Goal: Task Accomplishment & Management: Manage account settings

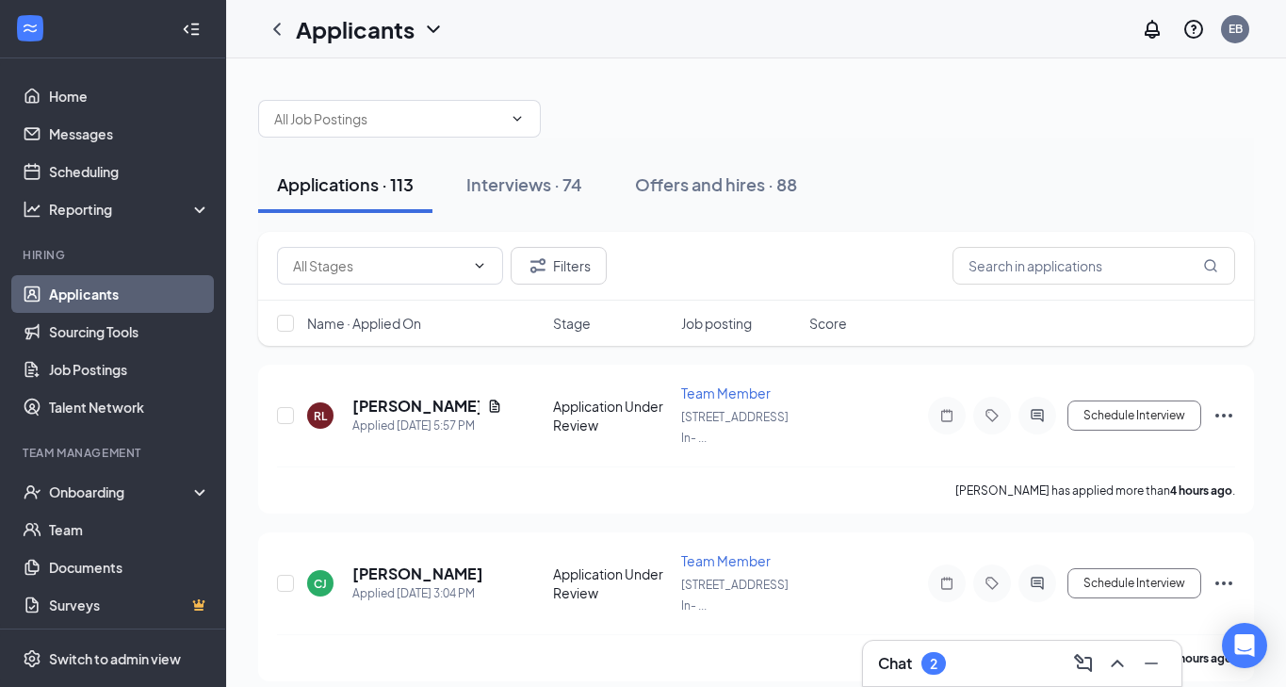
click at [381, 327] on span "Name · Applied On" at bounding box center [364, 323] width 114 height 19
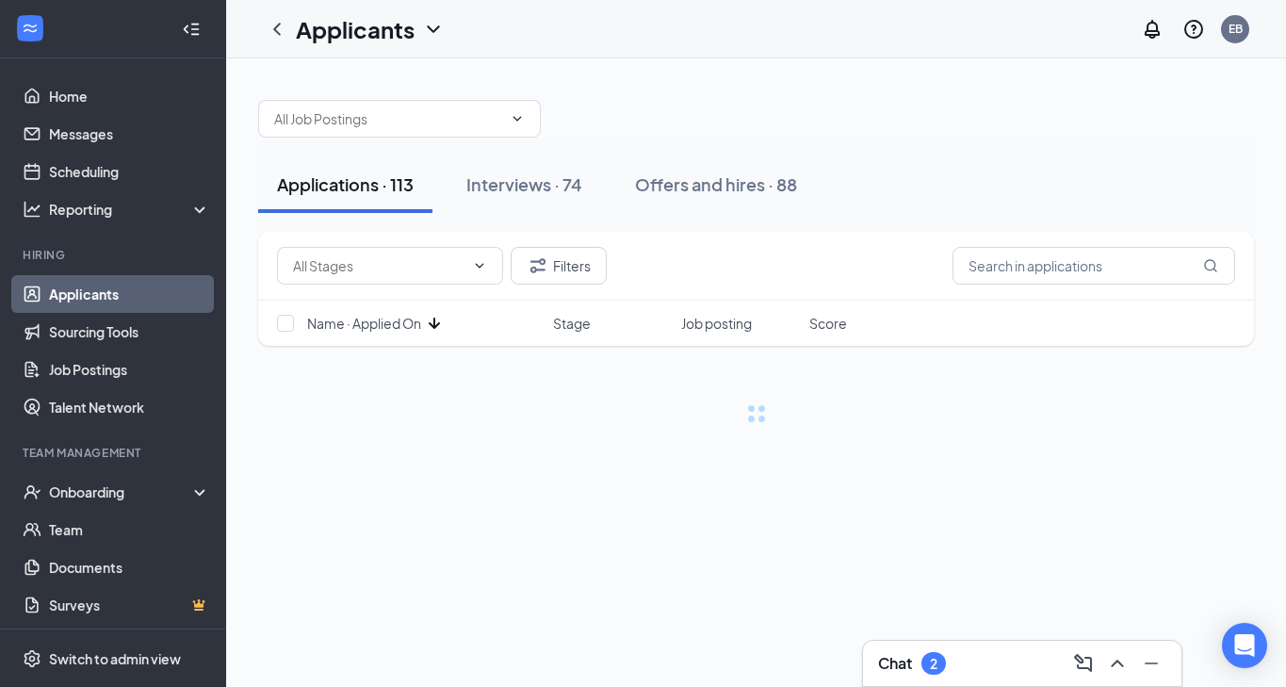
click at [381, 327] on span "Name · Applied On" at bounding box center [364, 323] width 114 height 19
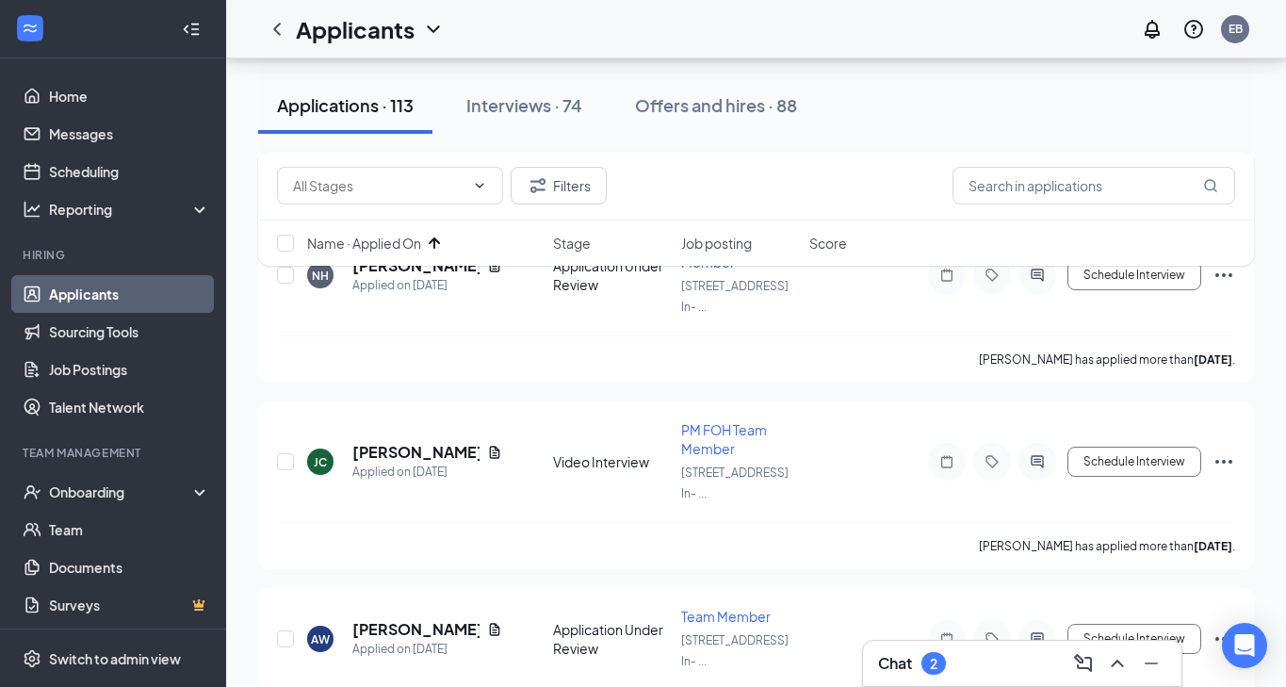
scroll to position [9059, 0]
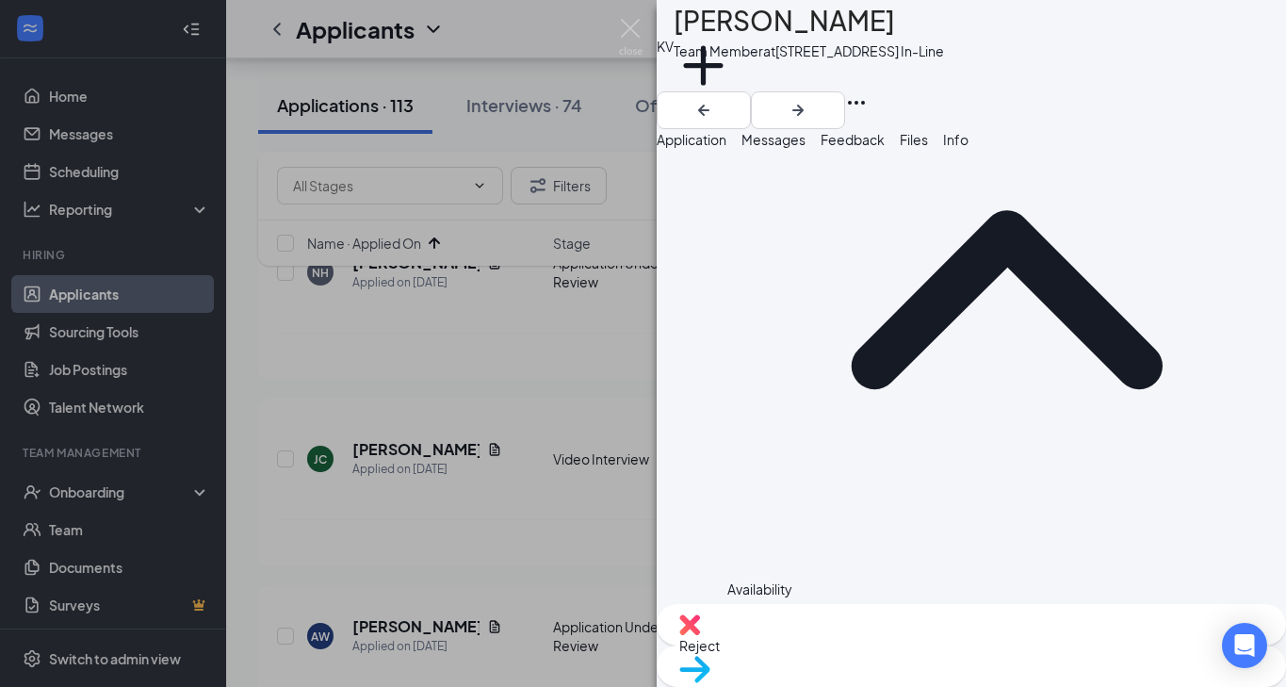
scroll to position [1534, 0]
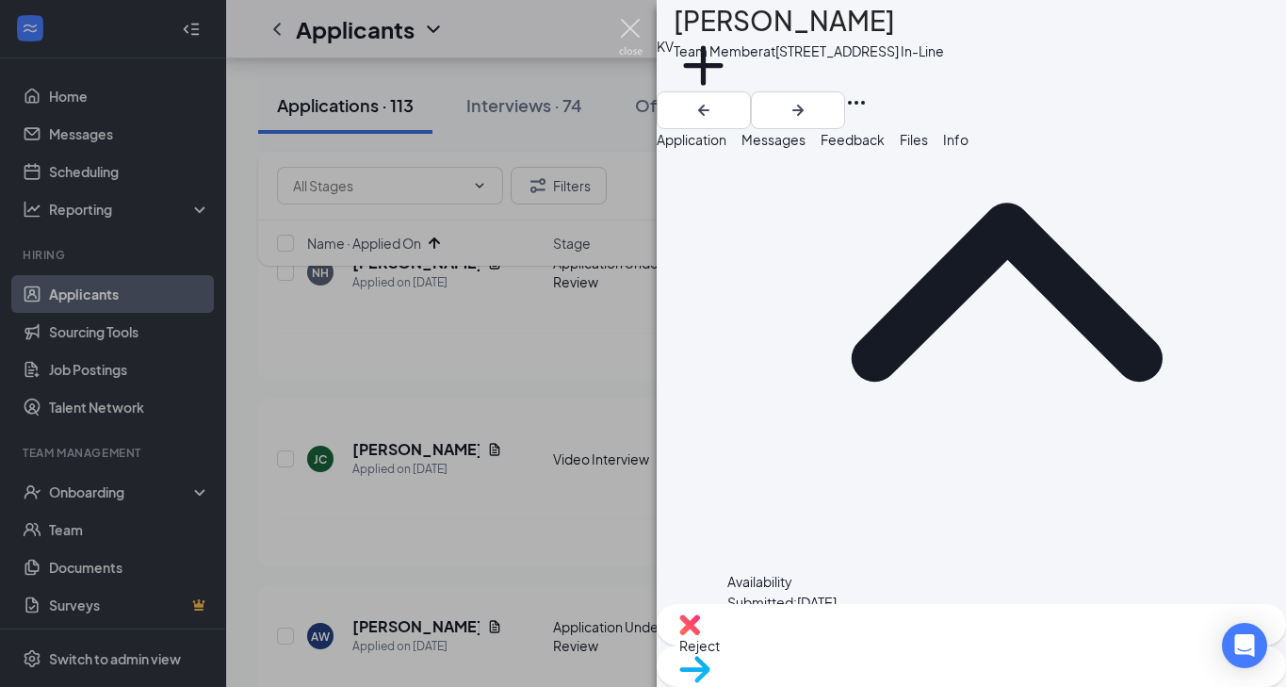
click at [629, 28] on img at bounding box center [631, 37] width 24 height 37
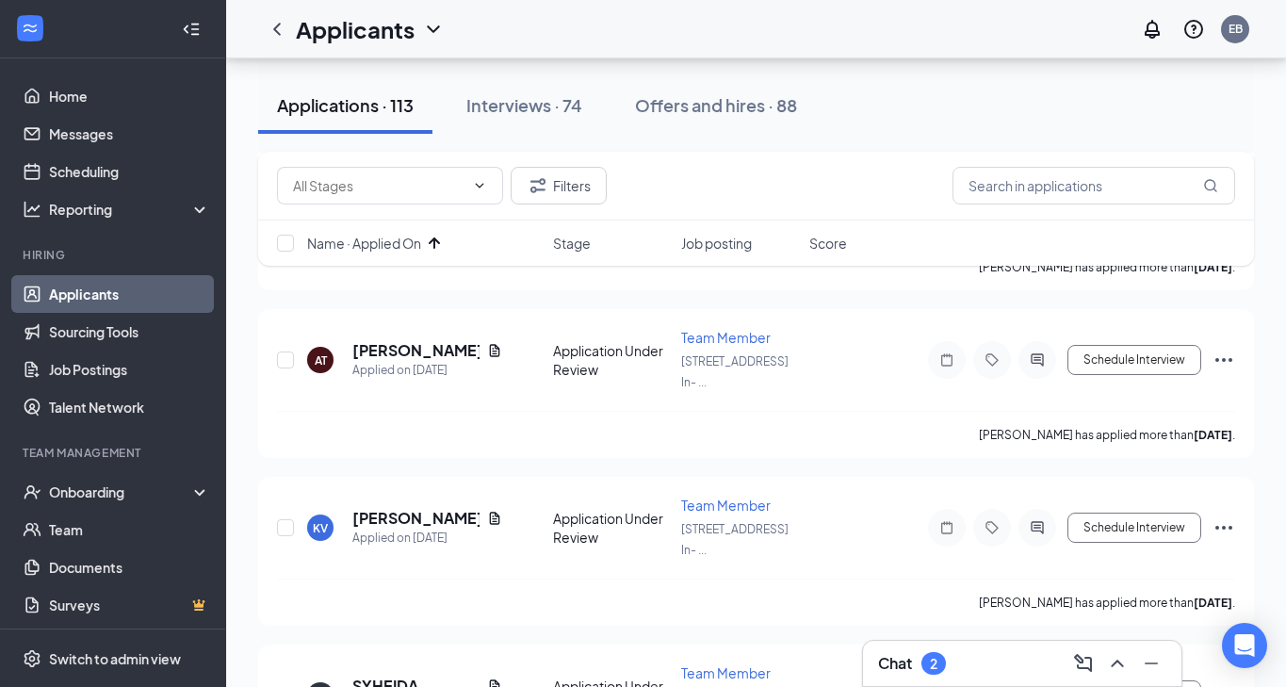
scroll to position [10239, 0]
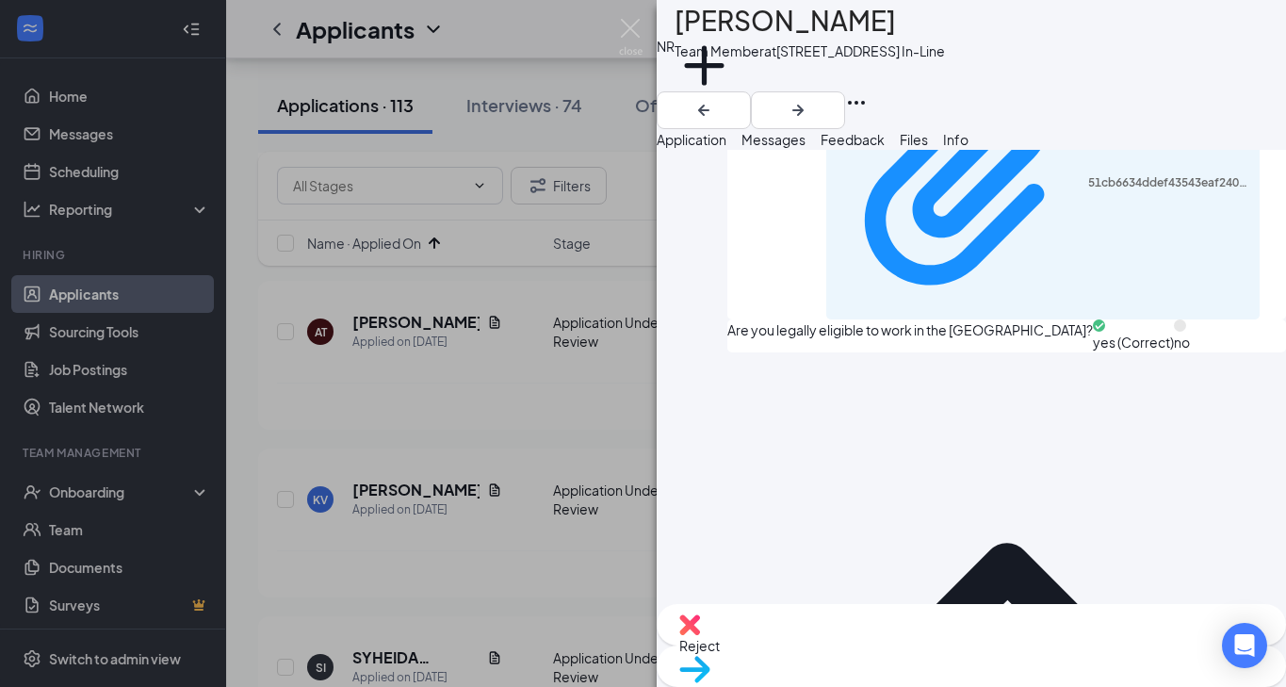
scroll to position [1308, 0]
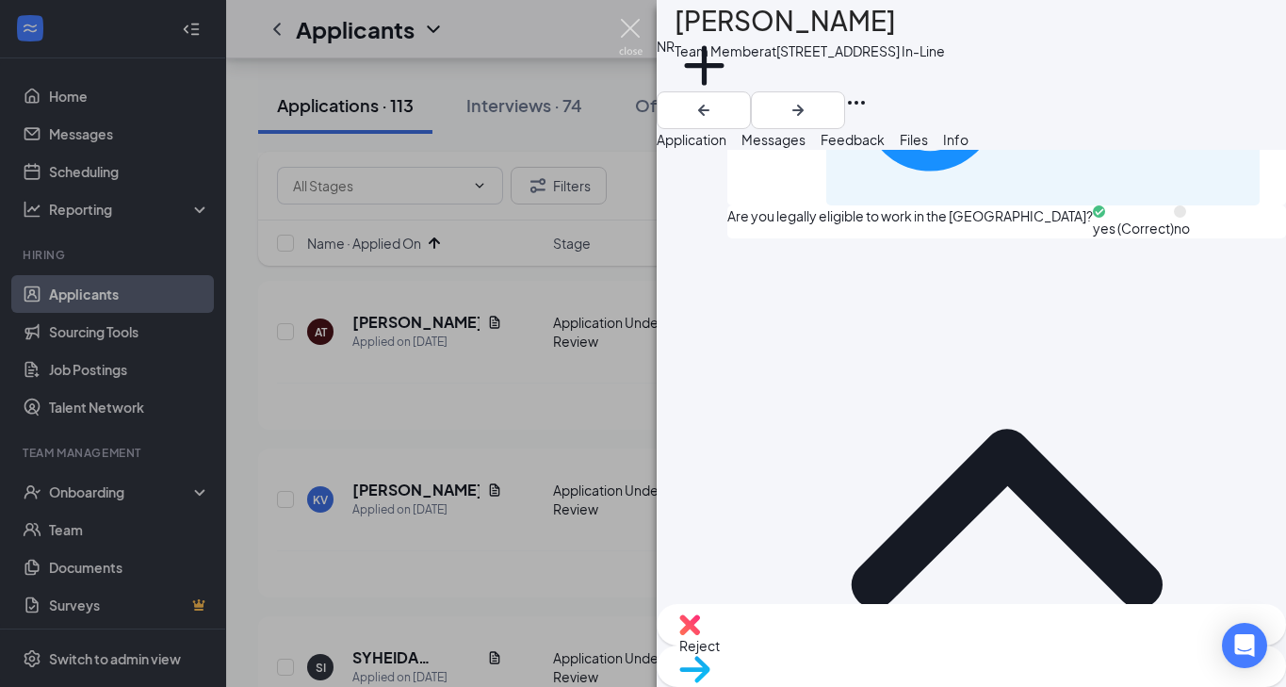
click at [628, 31] on img at bounding box center [631, 37] width 24 height 37
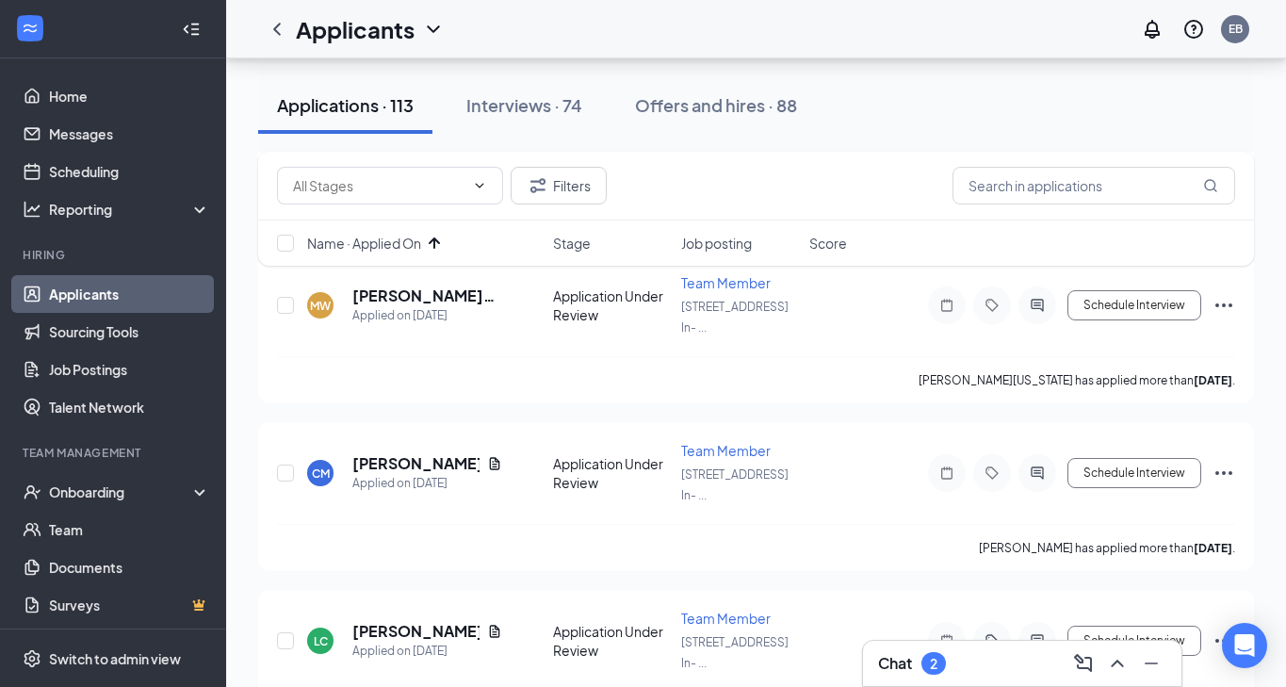
scroll to position [10677, 0]
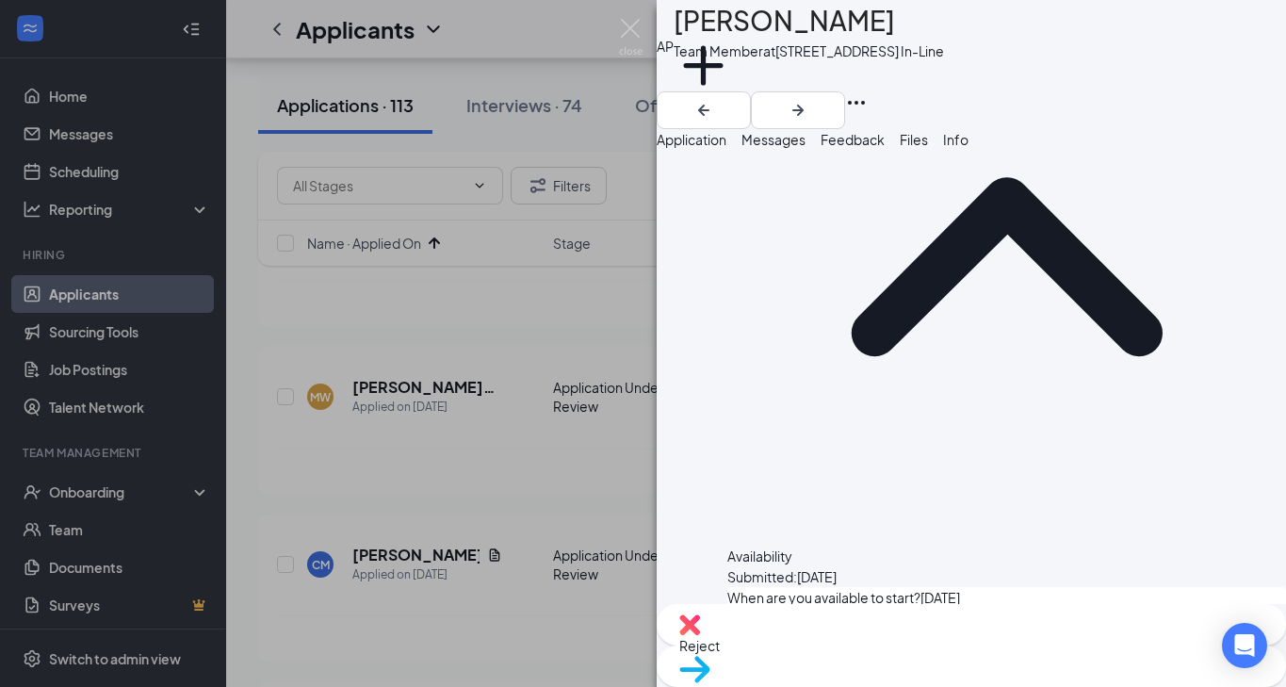
scroll to position [1625, 0]
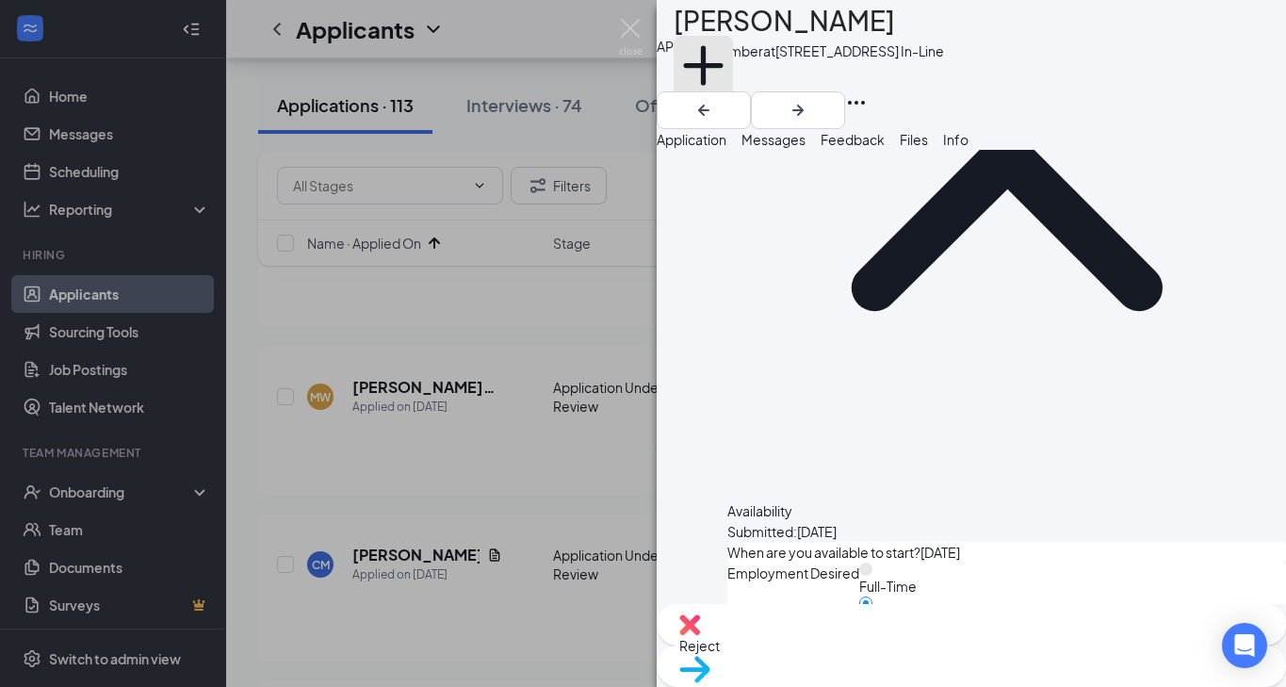
click at [731, 78] on button "Add a tag" at bounding box center [703, 76] width 59 height 80
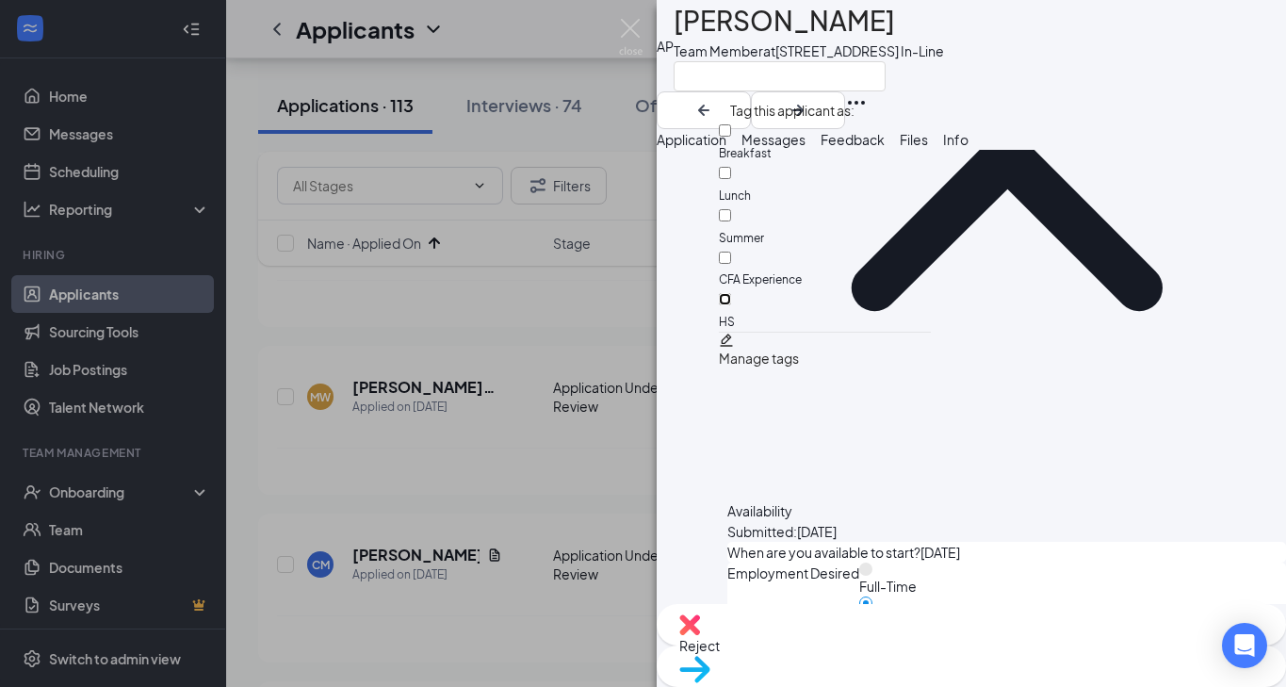
click at [731, 293] on input "HS" at bounding box center [725, 299] width 12 height 12
checkbox input "true"
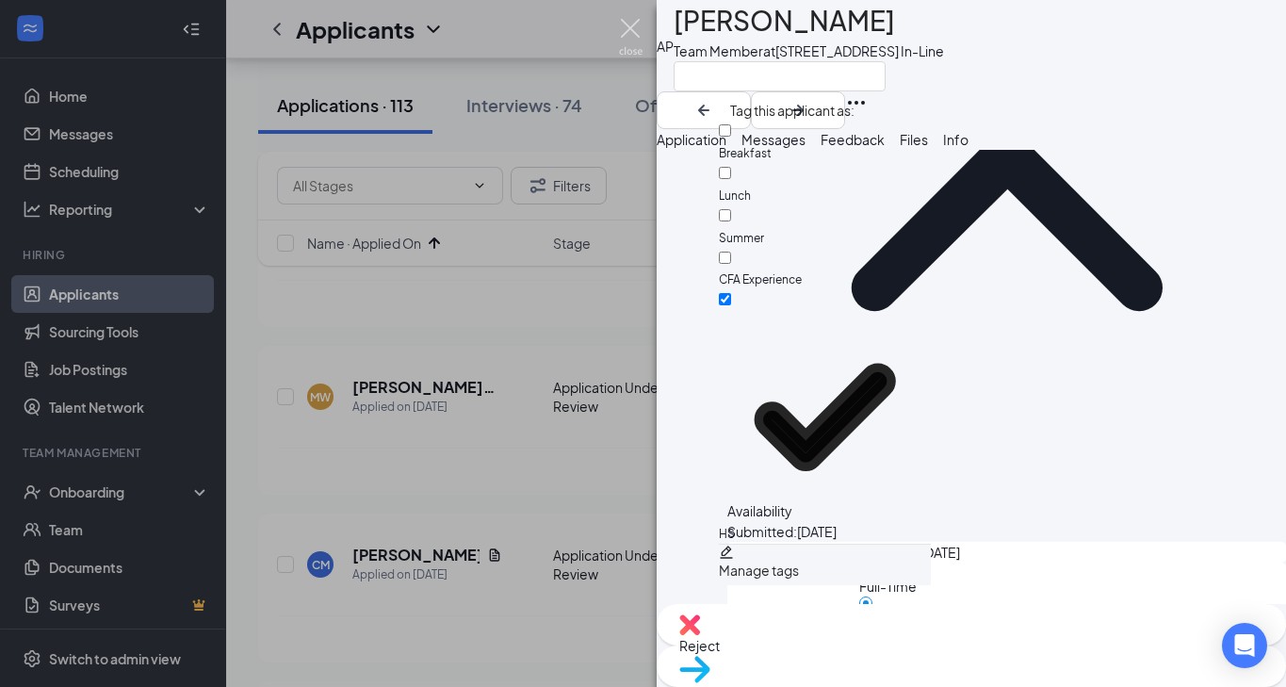
click at [638, 35] on img at bounding box center [631, 37] width 24 height 37
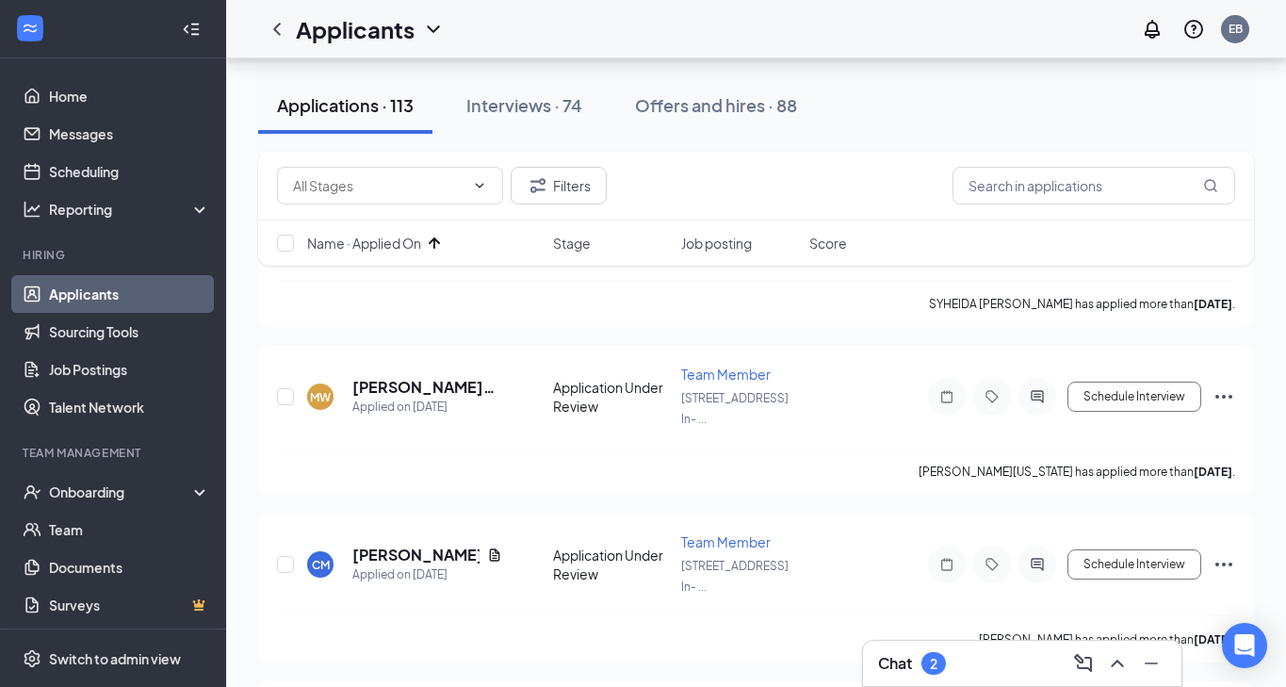
scroll to position [10724, 0]
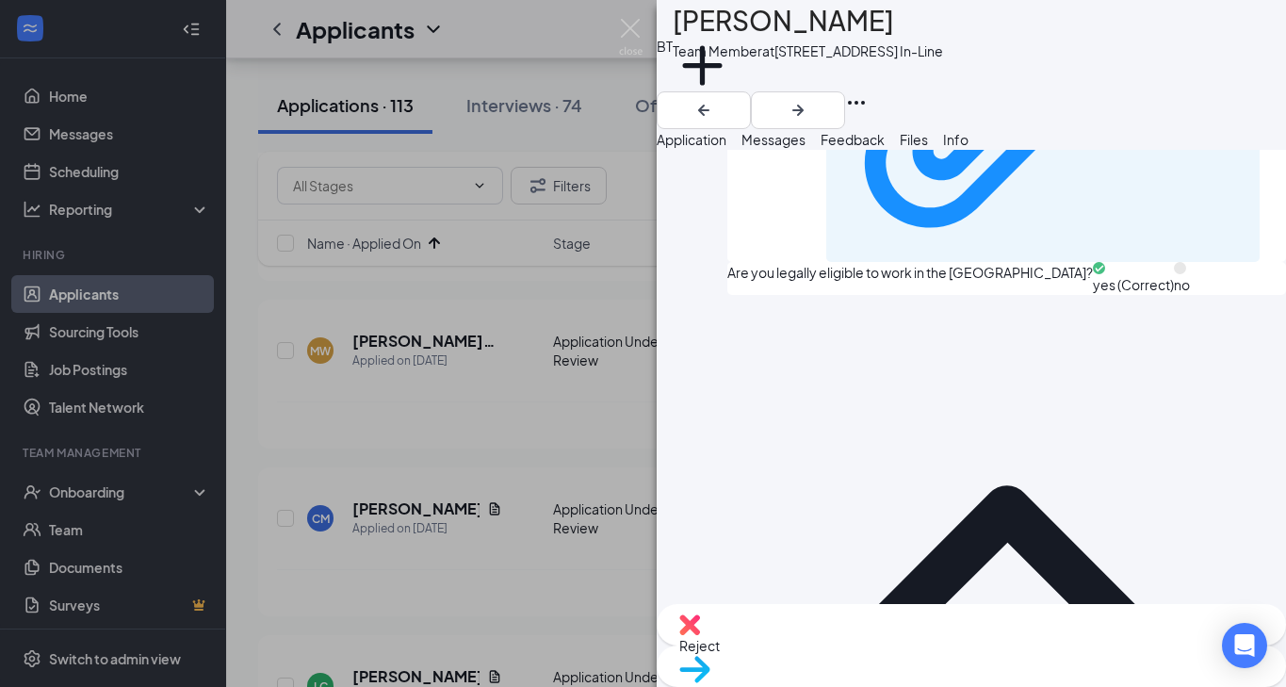
scroll to position [1319, 0]
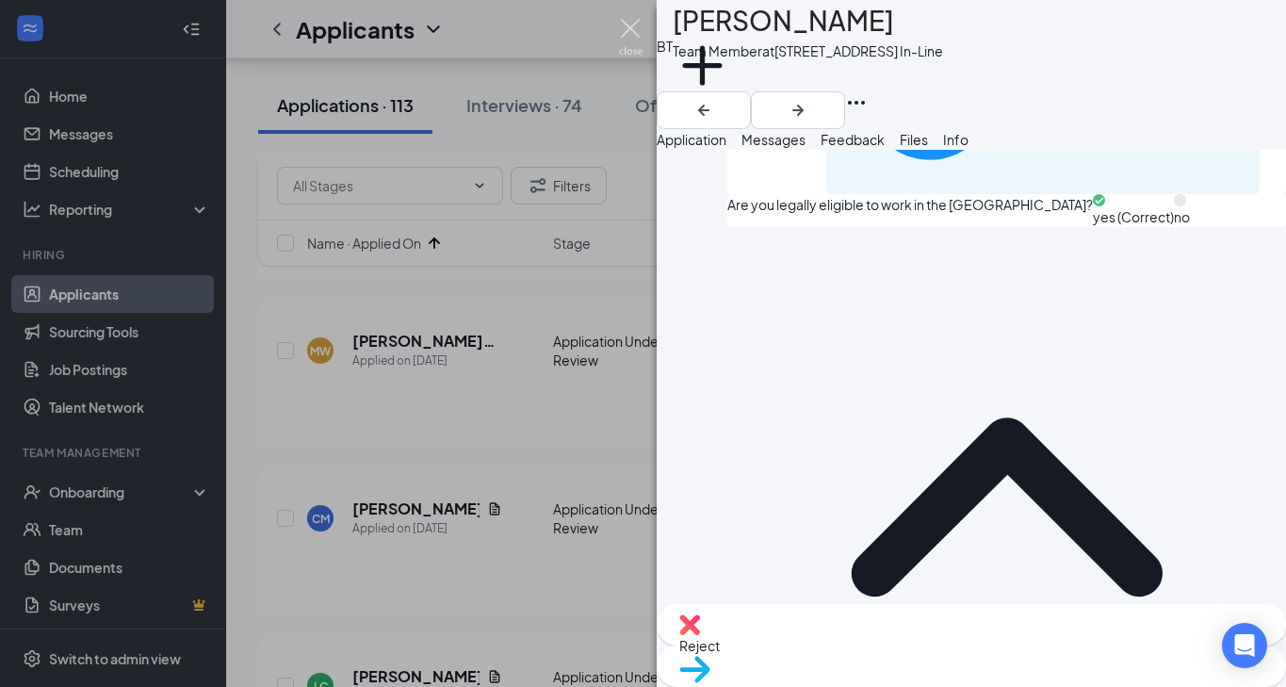
click at [626, 34] on img at bounding box center [631, 37] width 24 height 37
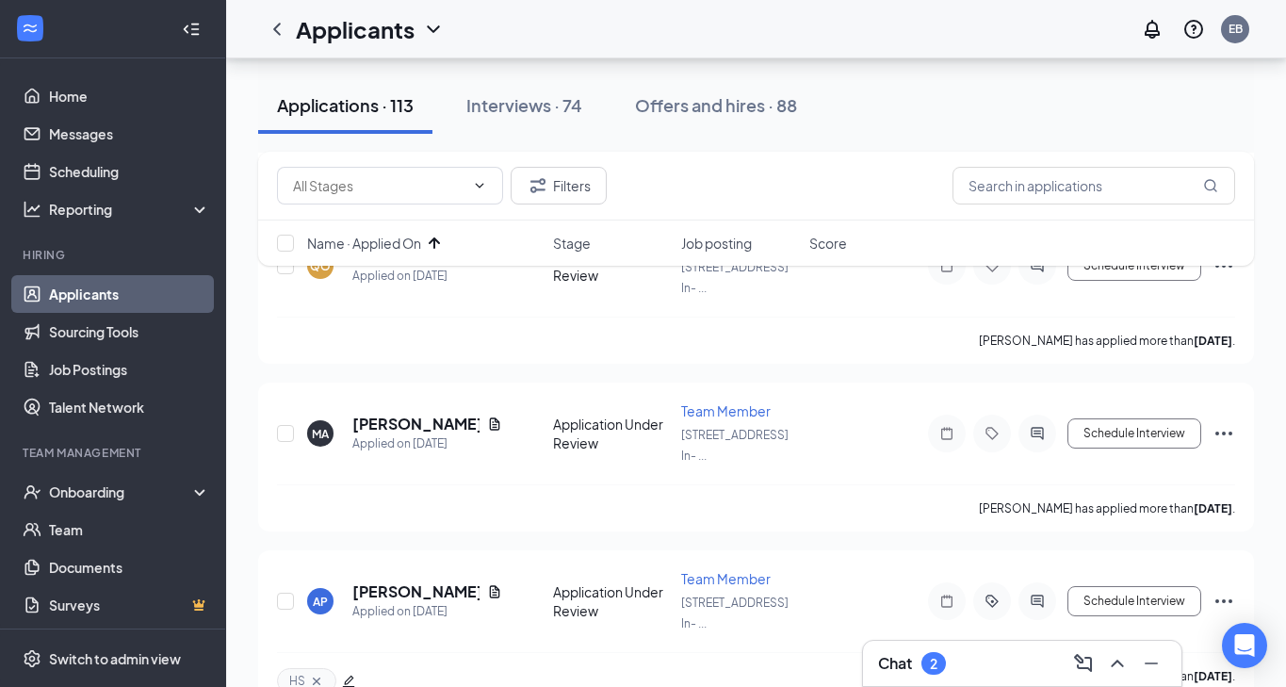
scroll to position [11947, 0]
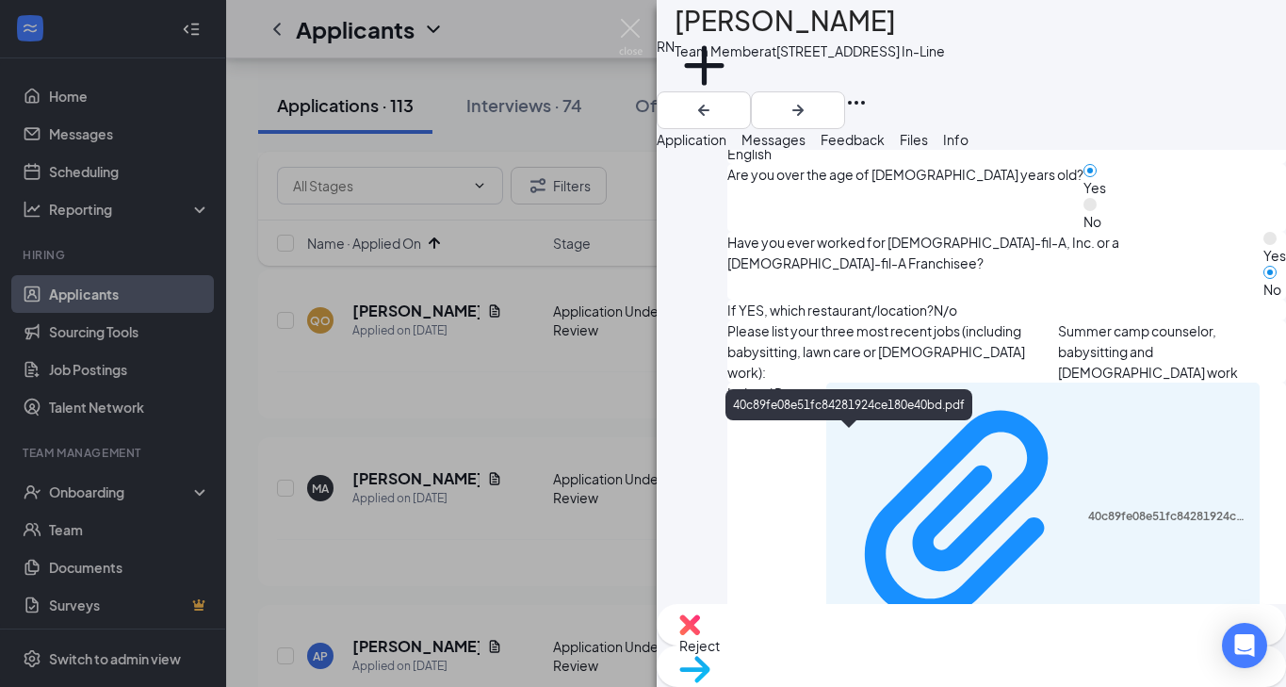
scroll to position [1066, 0]
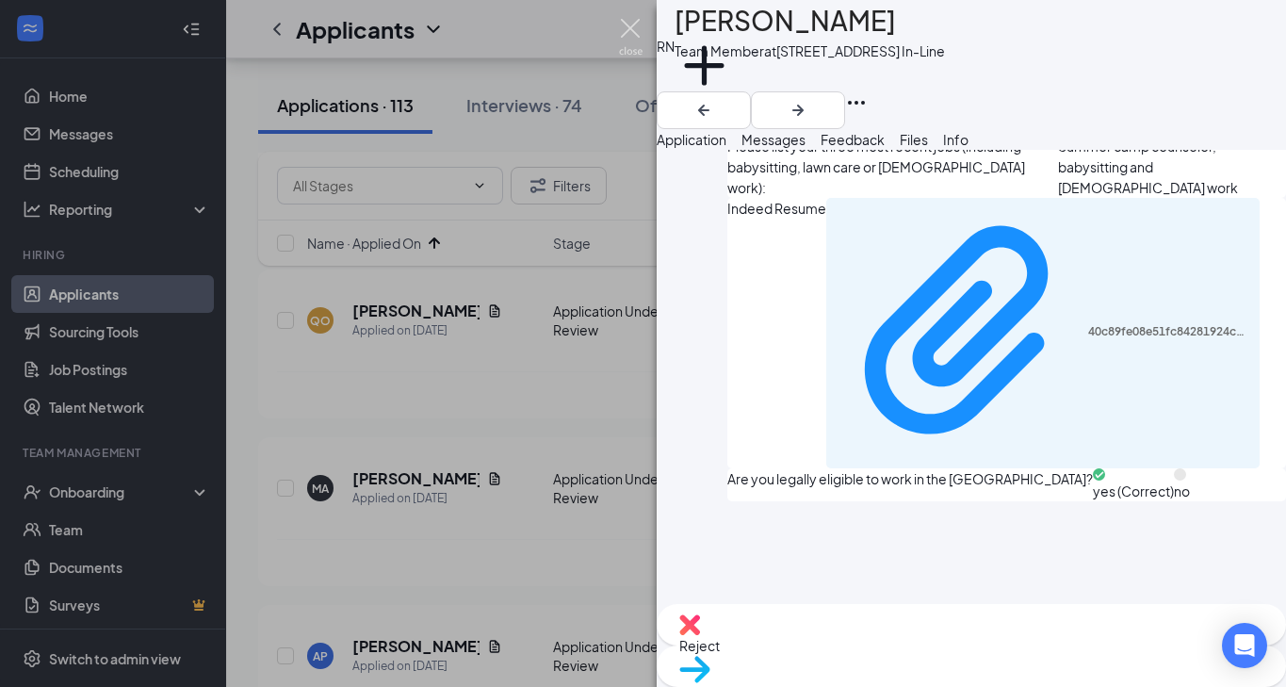
click at [633, 33] on img at bounding box center [631, 37] width 24 height 37
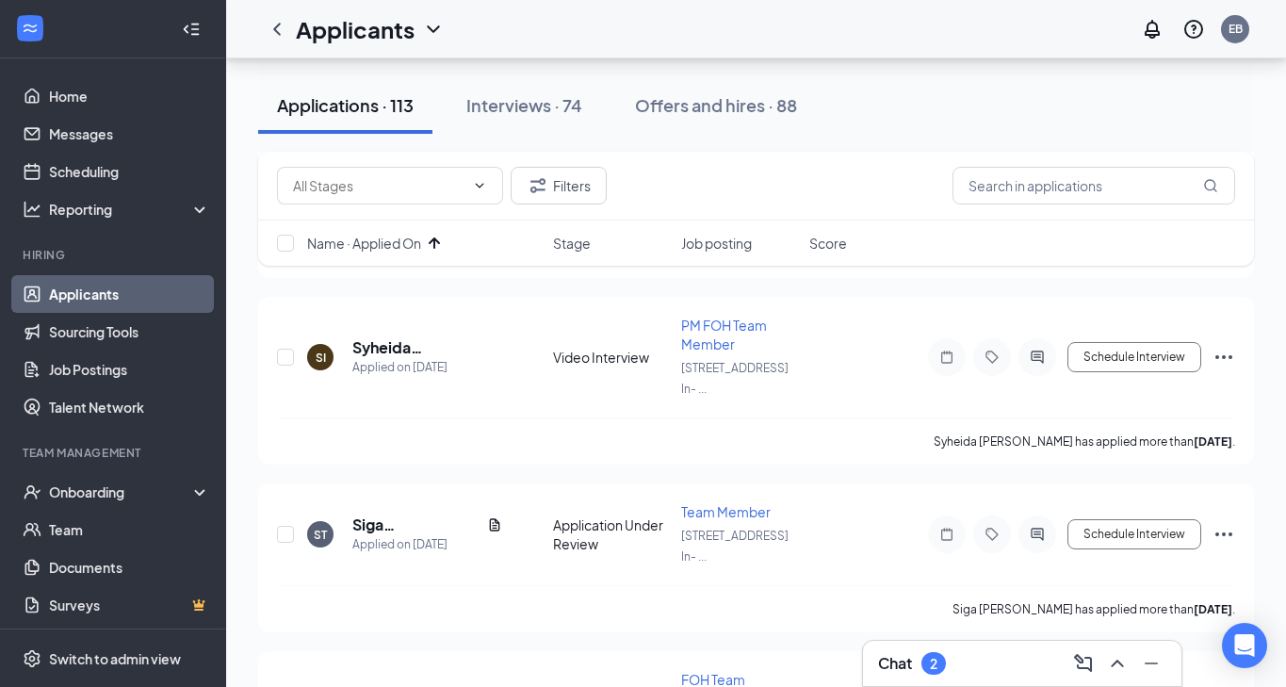
scroll to position [14753, 0]
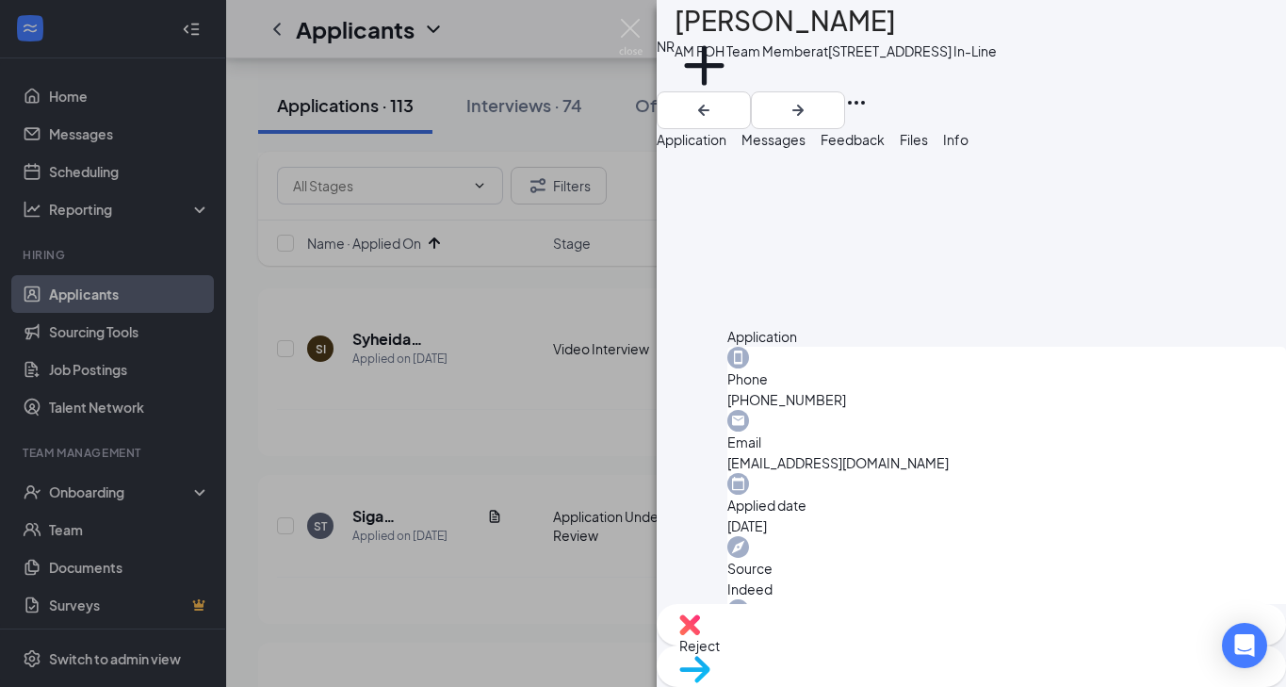
scroll to position [383, 0]
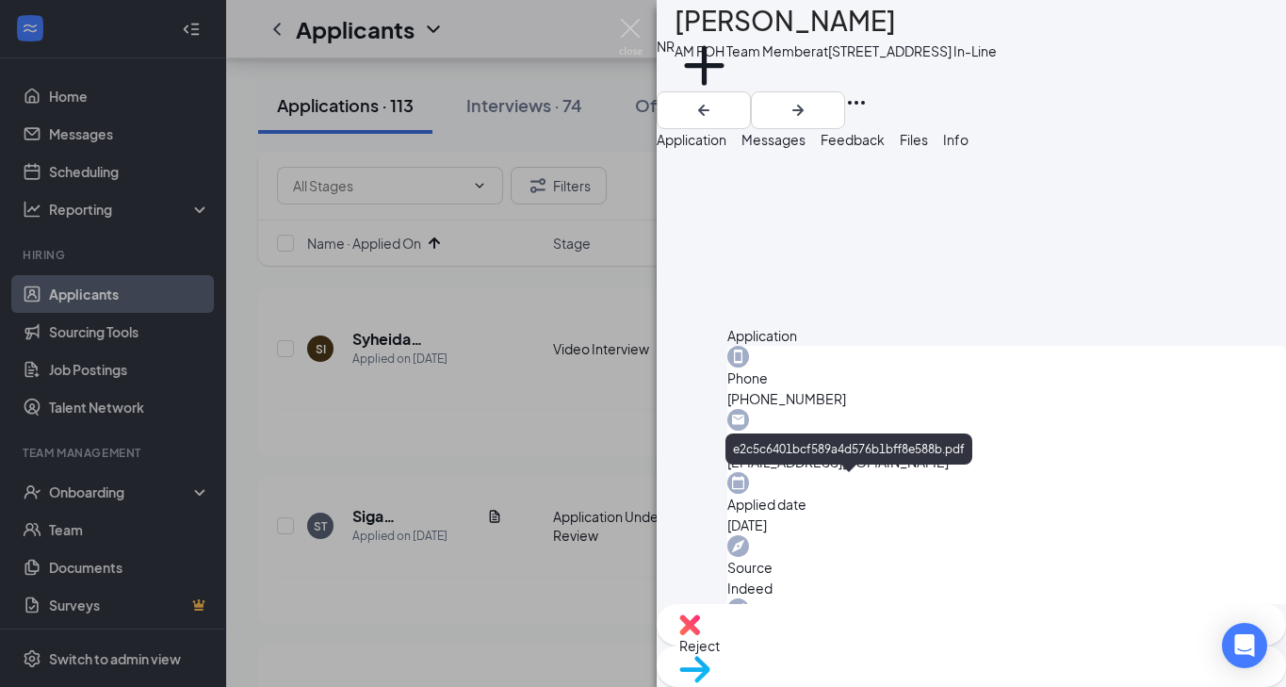
click at [621, 10] on div "NR [PERSON_NAME] AM FOH Team Member at [STREET_ADDRESS] In-Line Add a tag Appli…" at bounding box center [643, 343] width 1286 height 687
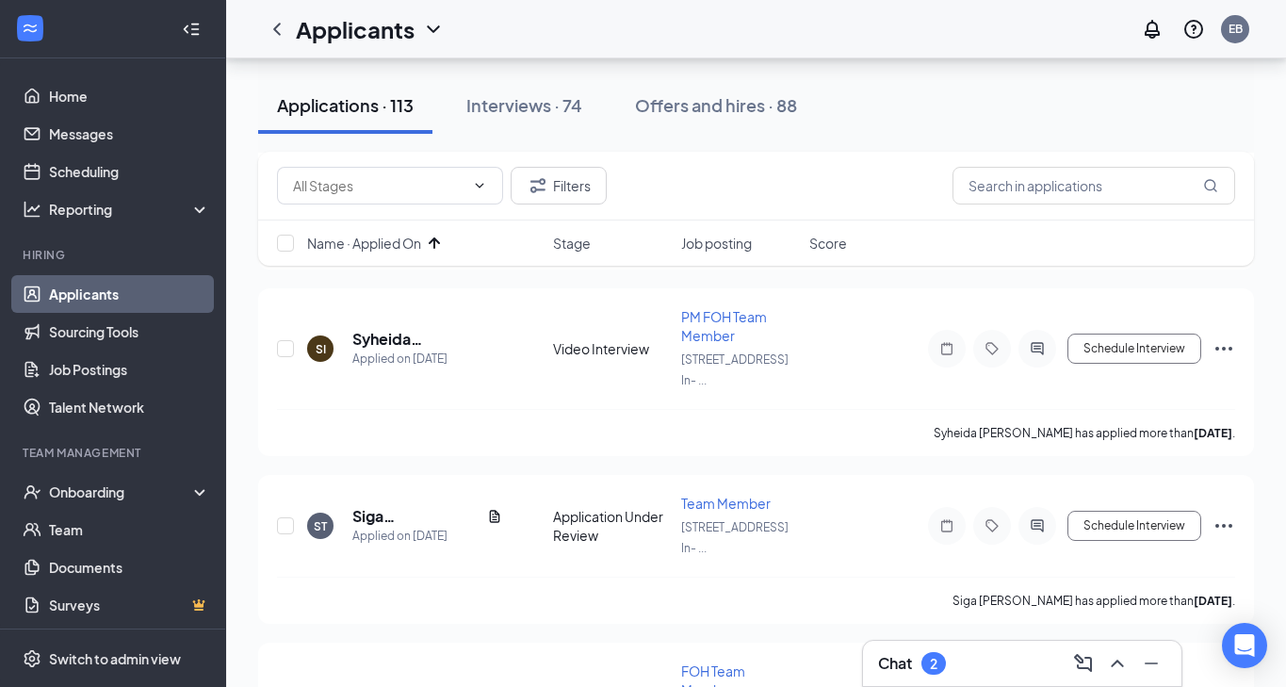
click at [625, 22] on div "Applicants EB" at bounding box center [756, 29] width 1060 height 58
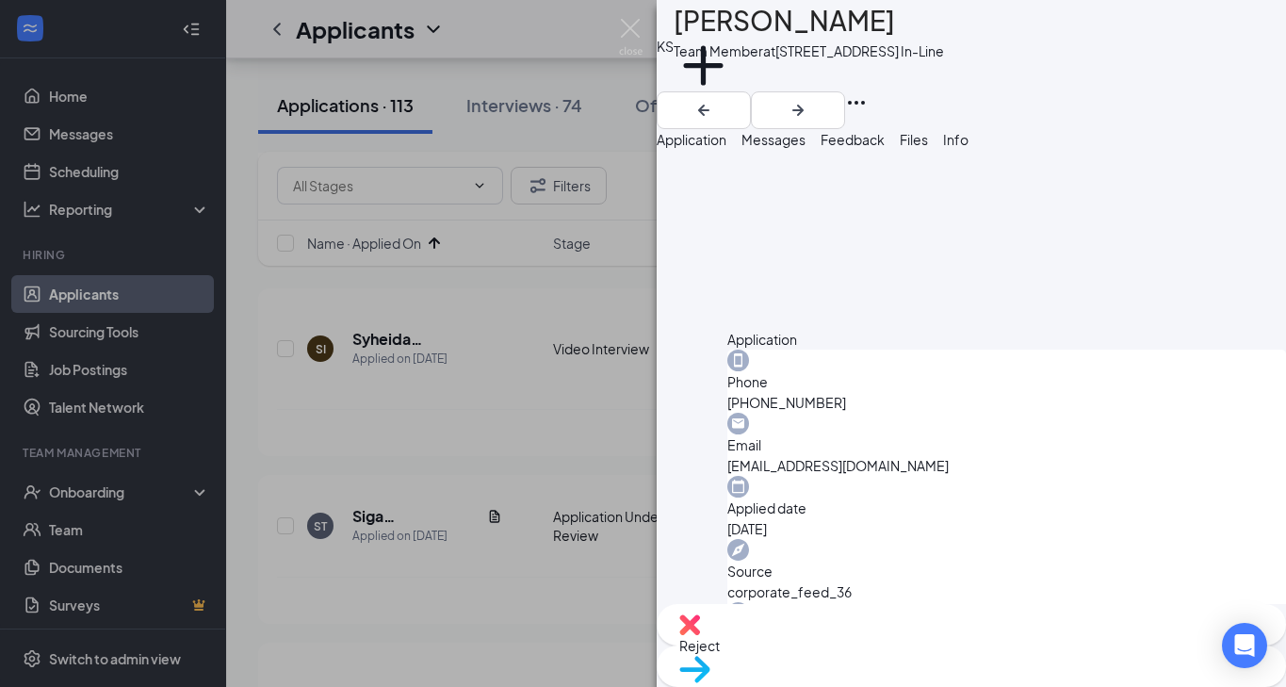
scroll to position [626, 0]
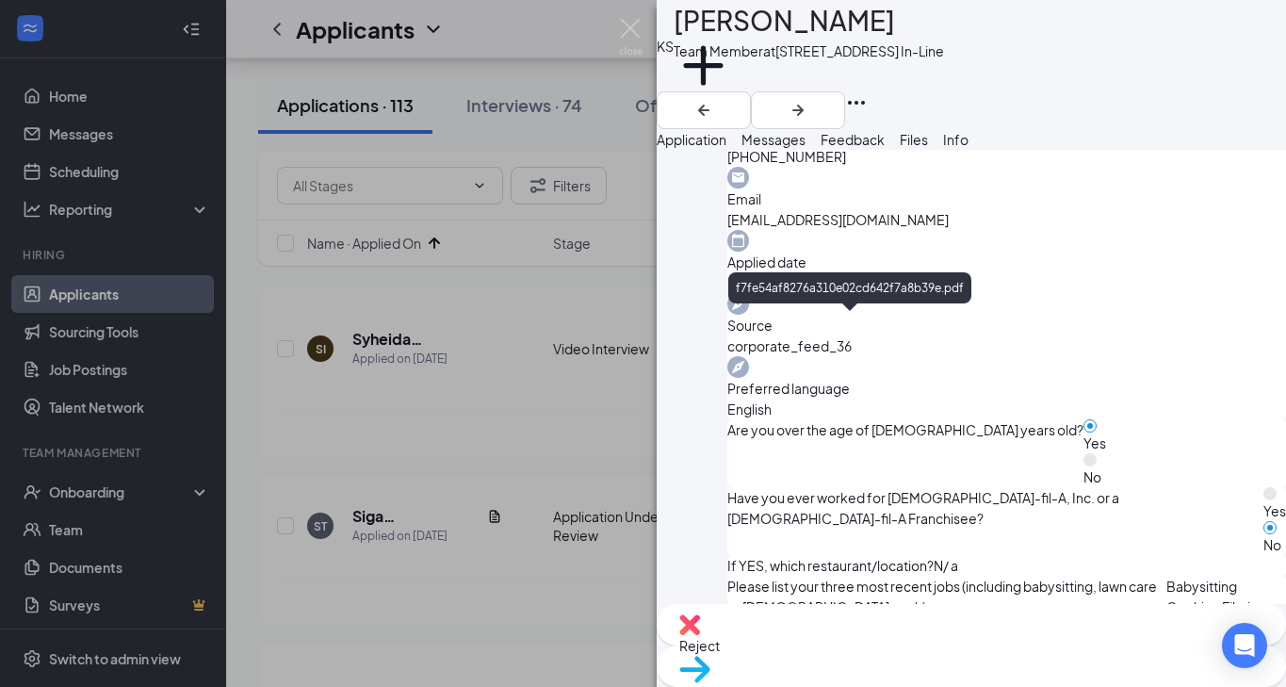
click at [635, 39] on img at bounding box center [631, 37] width 24 height 37
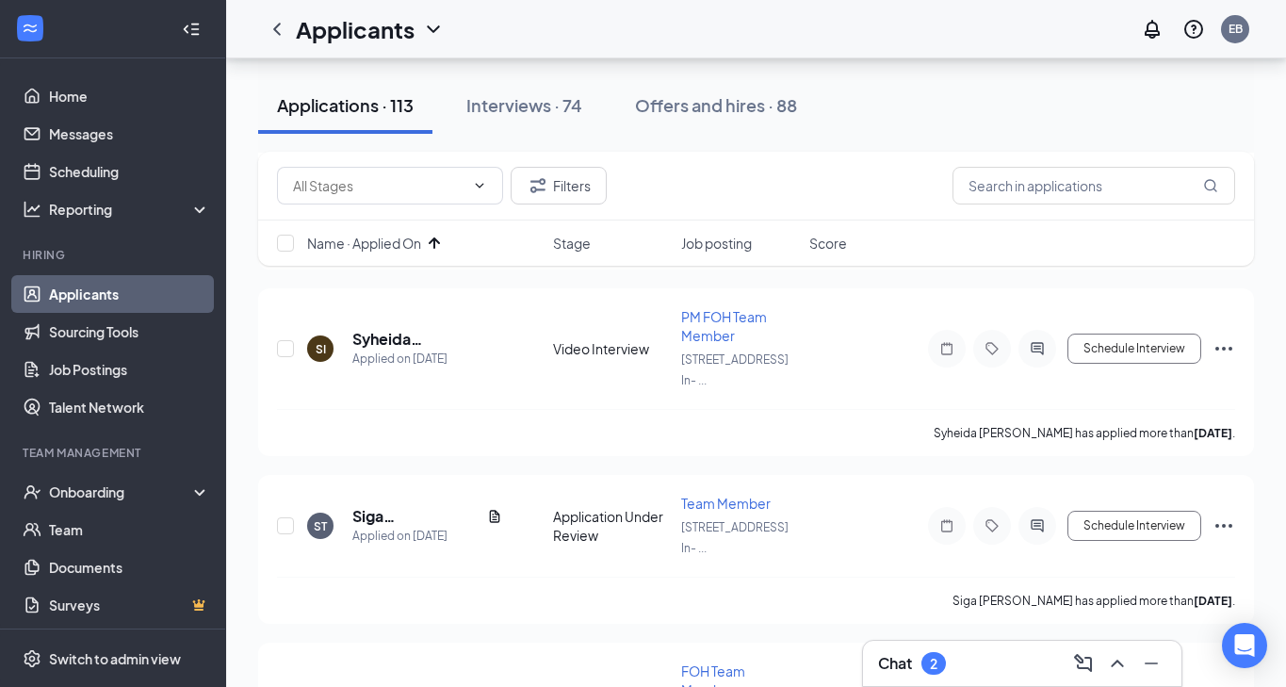
click at [628, 24] on div "Applicants EB" at bounding box center [756, 29] width 1060 height 58
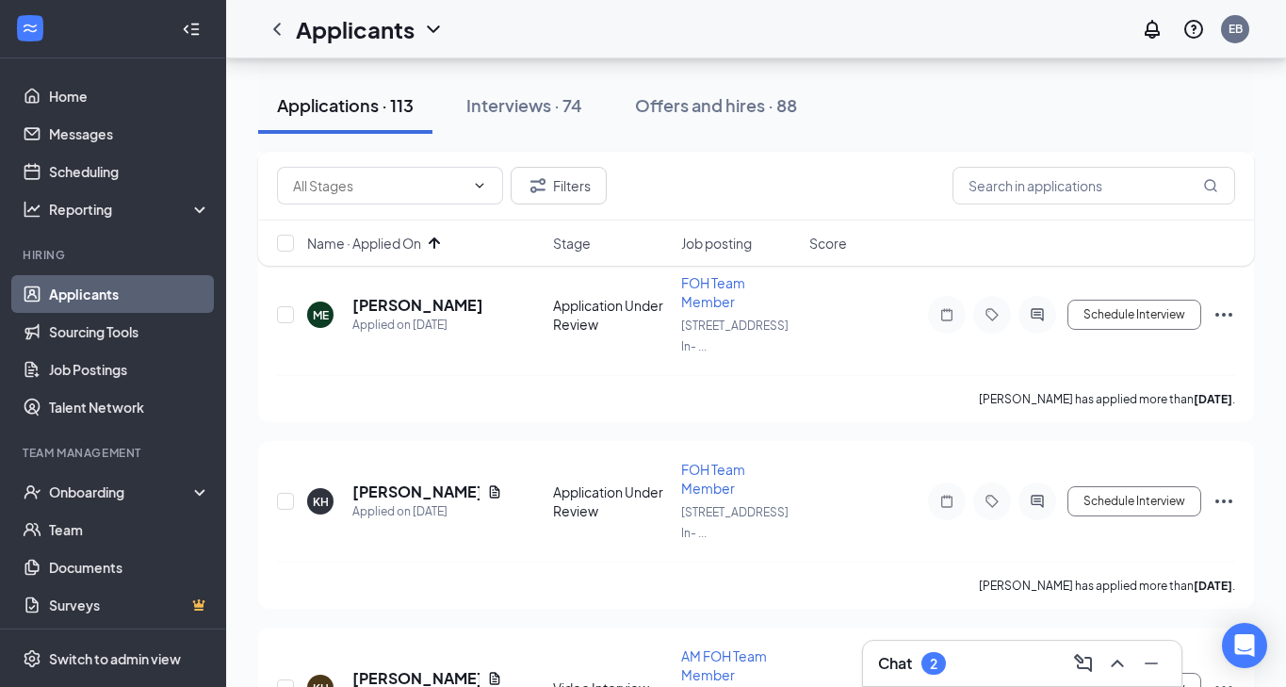
scroll to position [15432, 0]
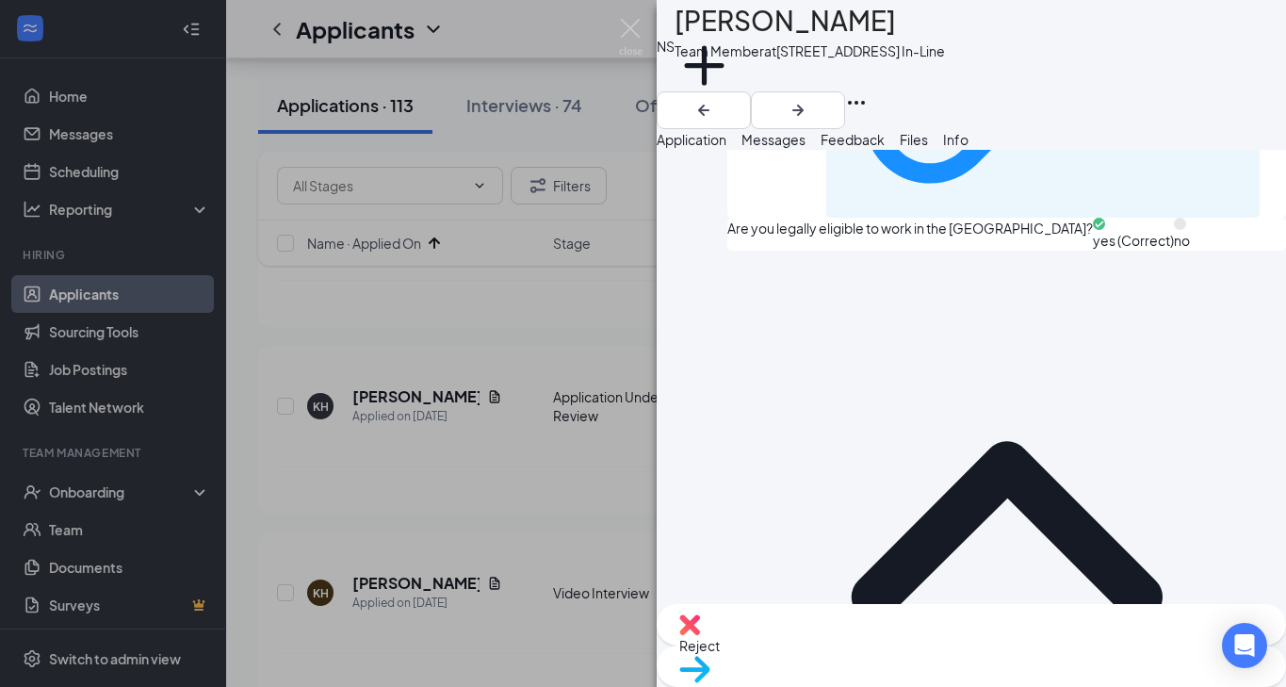
scroll to position [1693, 0]
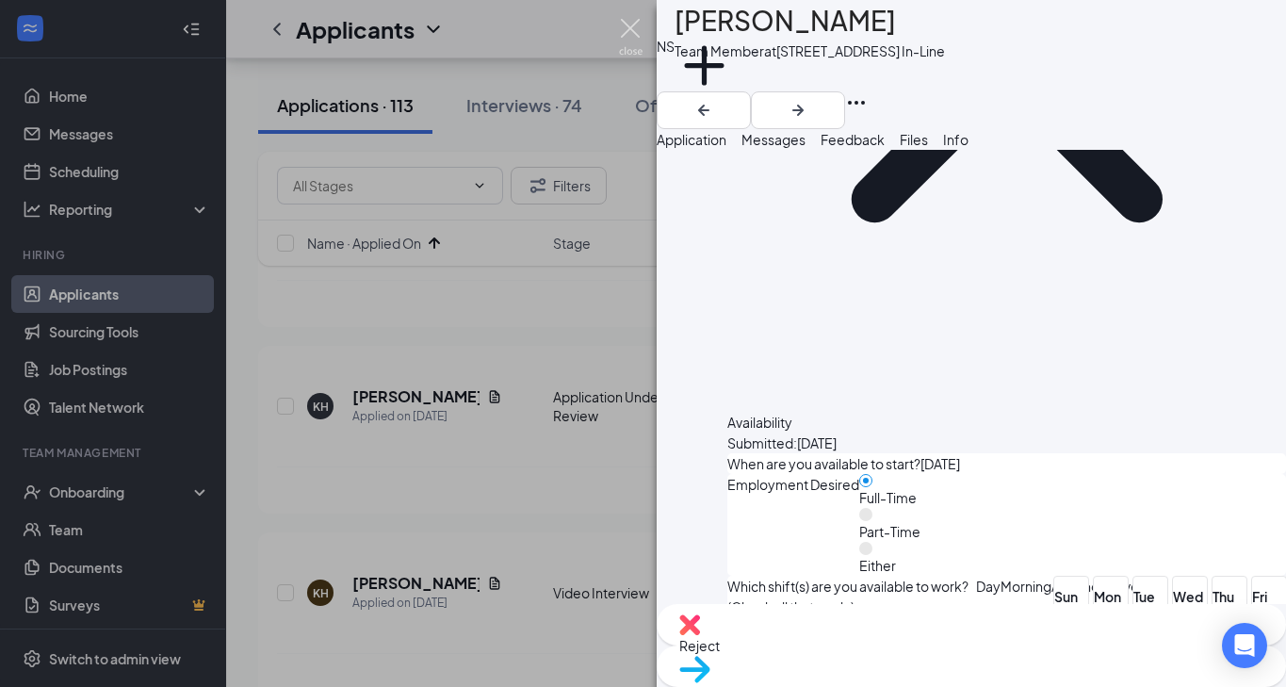
click at [630, 32] on img at bounding box center [631, 37] width 24 height 37
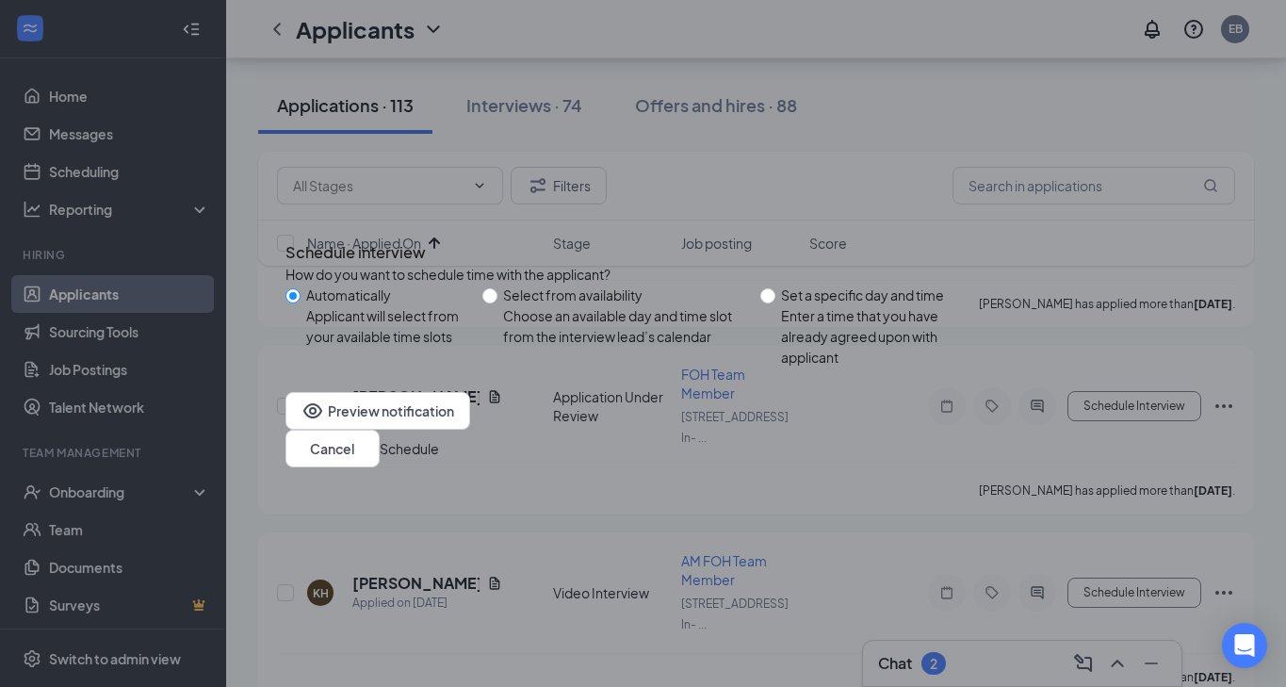
click at [439, 459] on button "Schedule" at bounding box center [409, 448] width 59 height 21
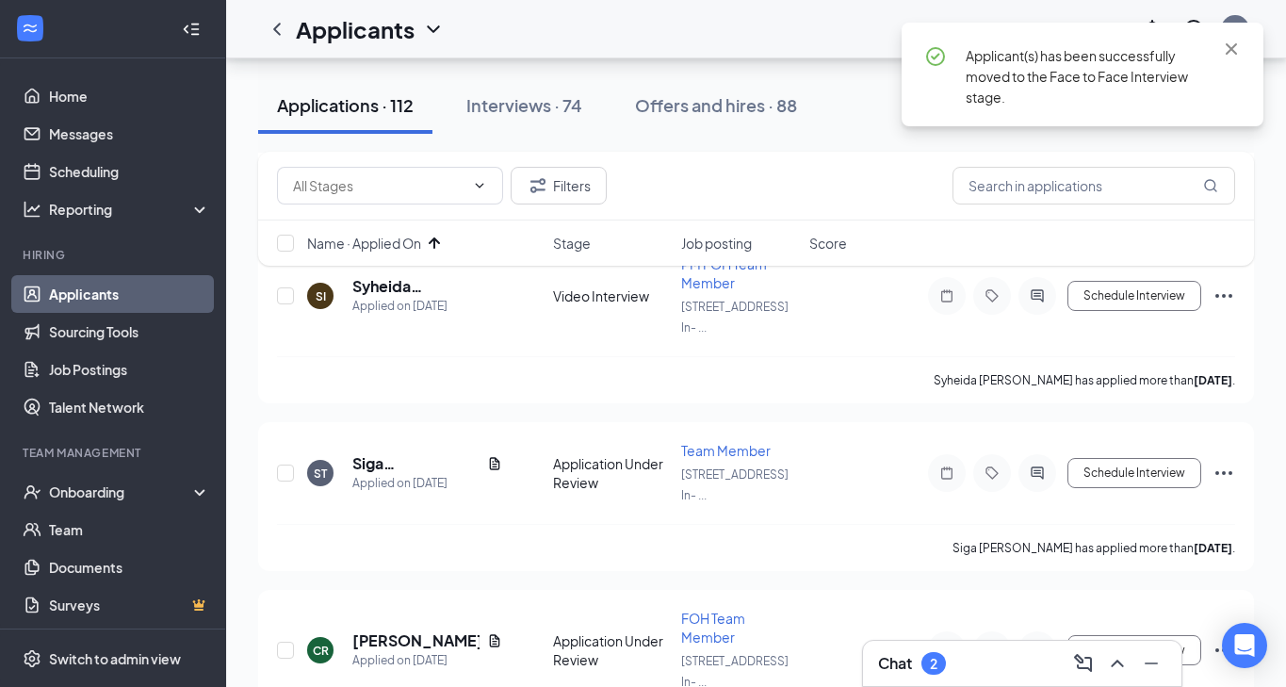
scroll to position [14744, 0]
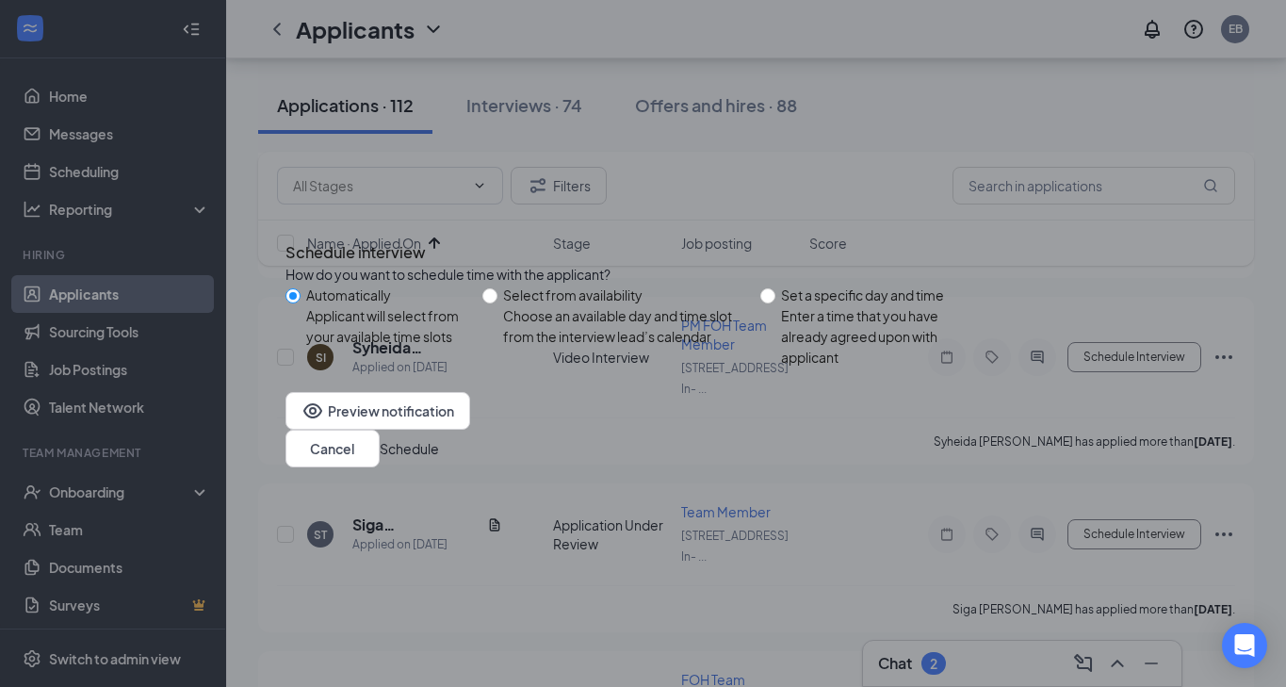
click at [439, 452] on button "Schedule" at bounding box center [409, 448] width 59 height 21
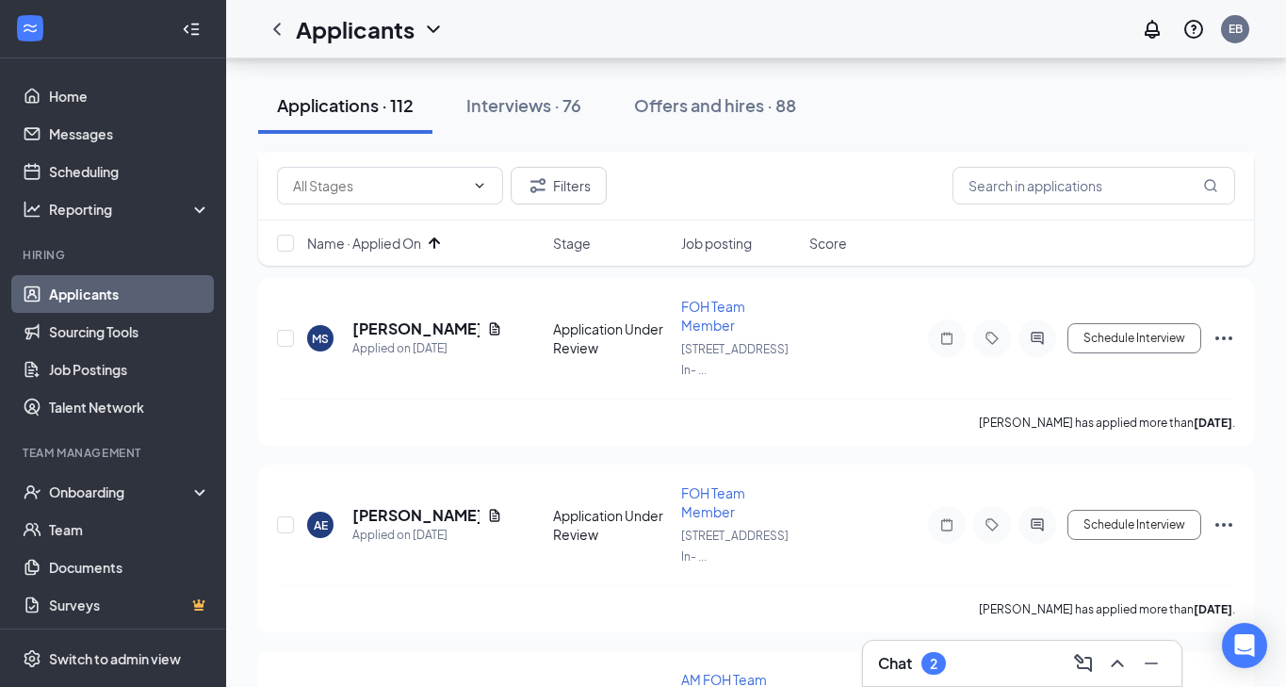
scroll to position [16571, 0]
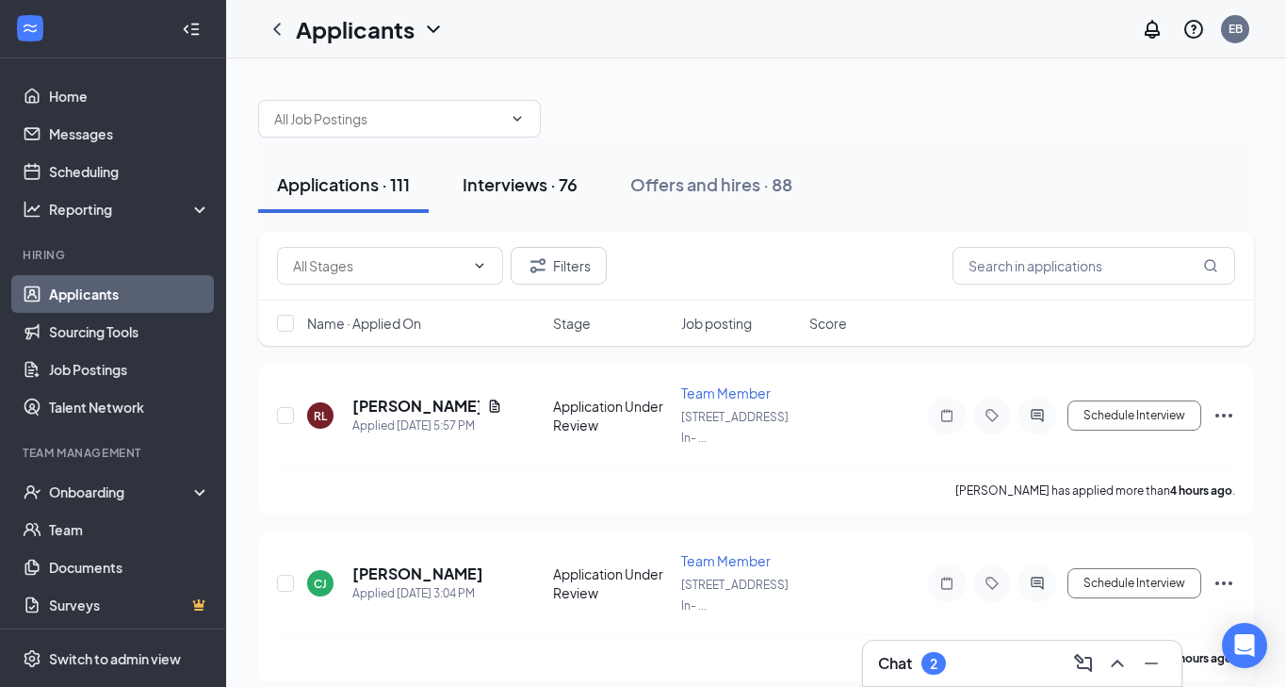
click at [553, 186] on div "Interviews · 76" at bounding box center [520, 184] width 115 height 24
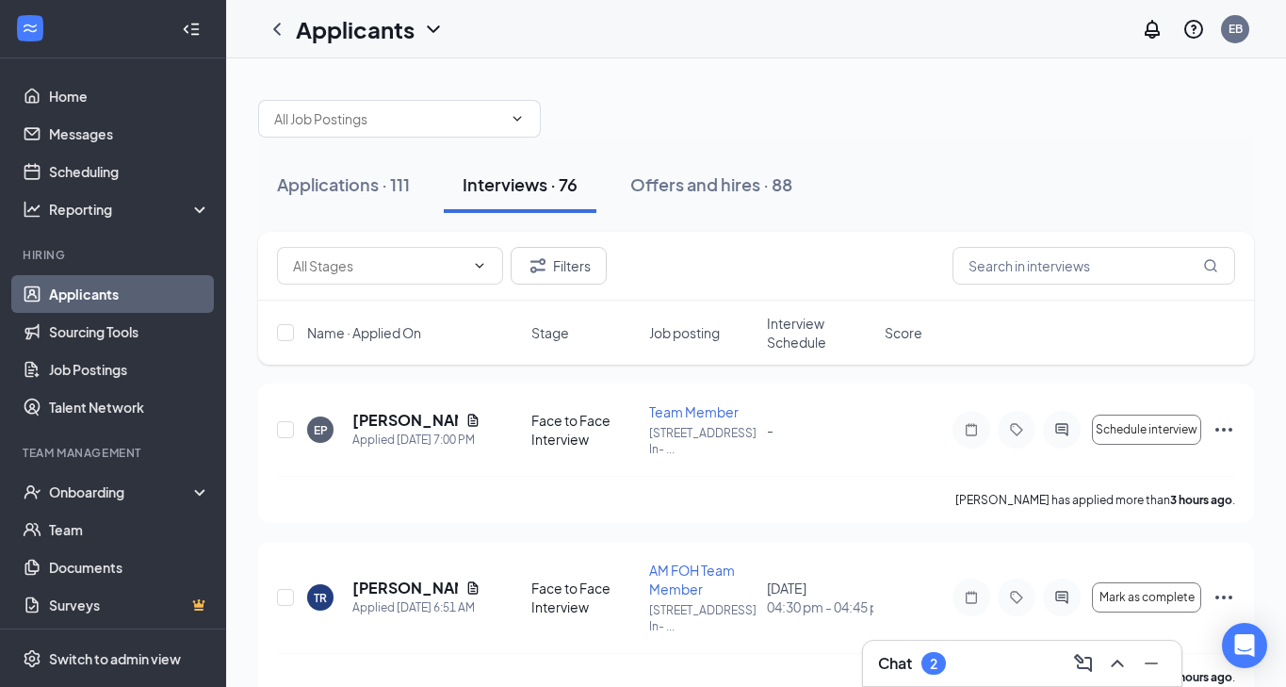
click at [826, 349] on span "Interview Schedule" at bounding box center [820, 333] width 106 height 38
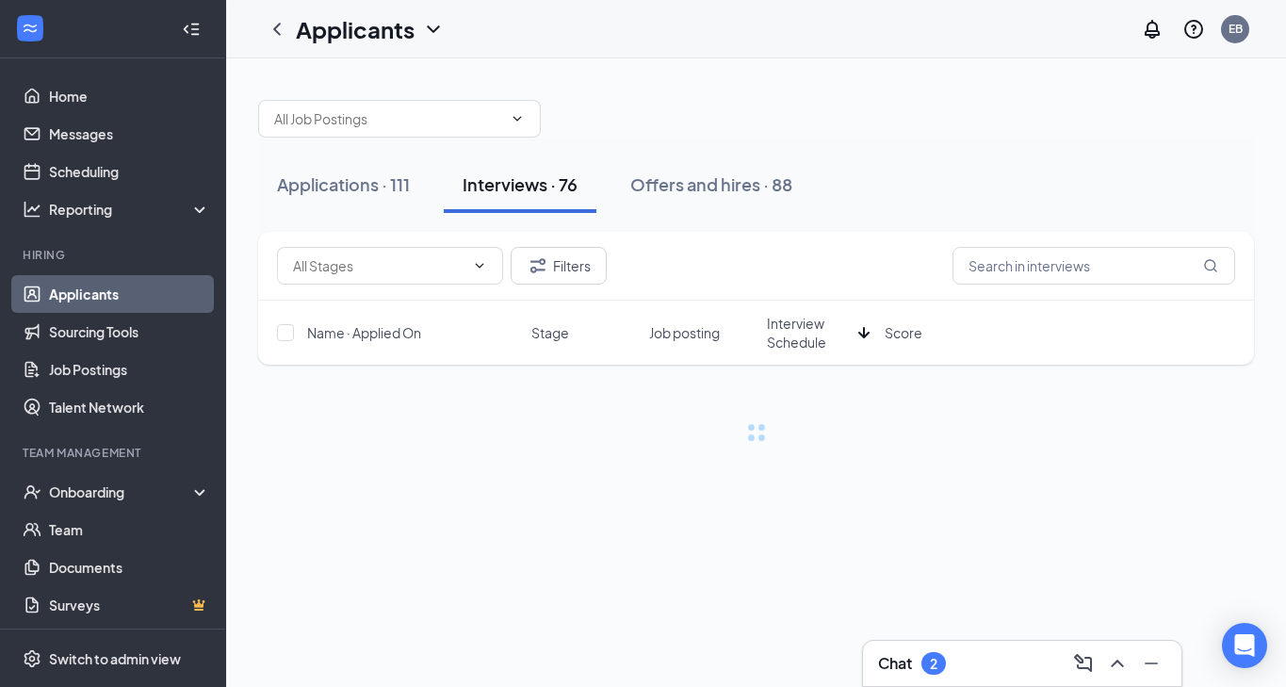
click at [826, 349] on span "Interview Schedule" at bounding box center [809, 333] width 84 height 38
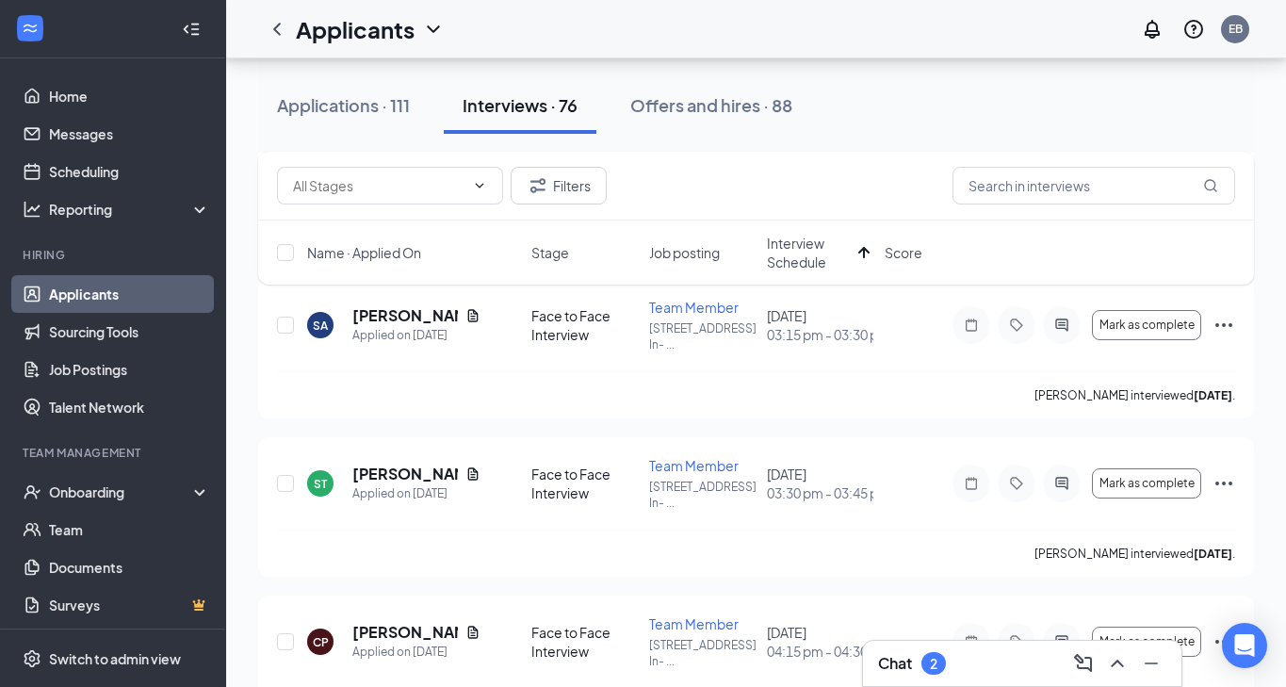
scroll to position [1253, 0]
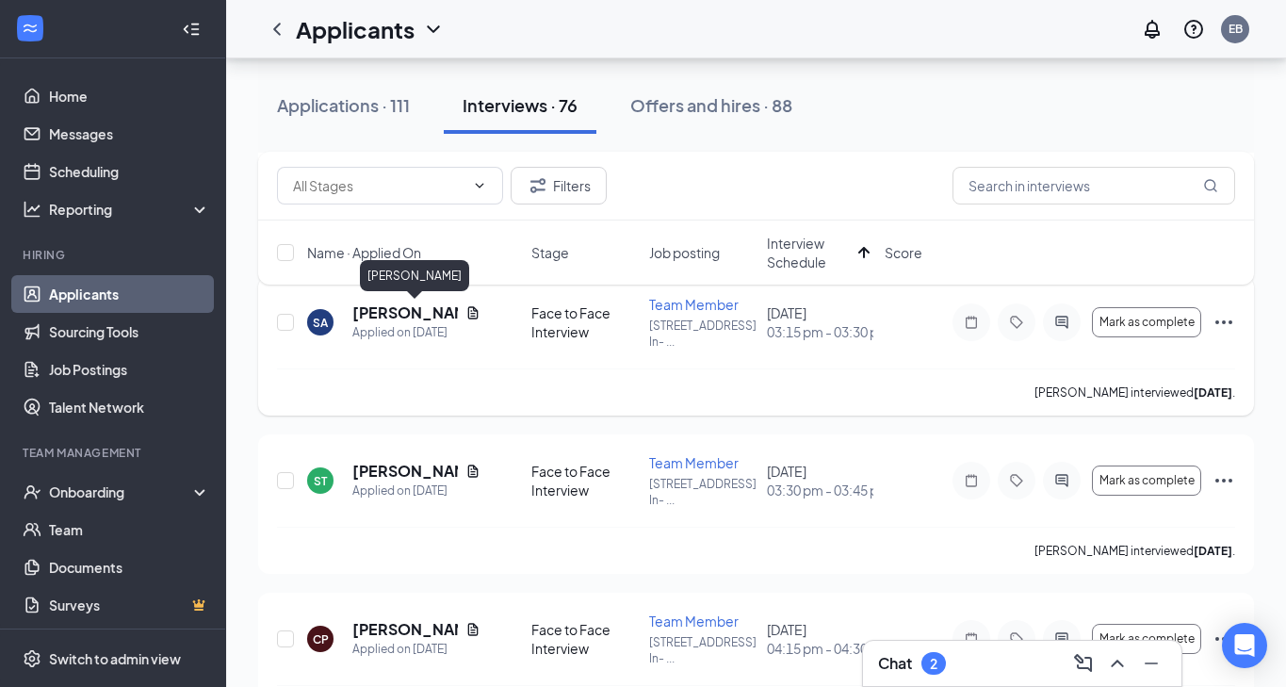
click at [432, 309] on h5 "Sahara Aguilar" at bounding box center [405, 312] width 106 height 21
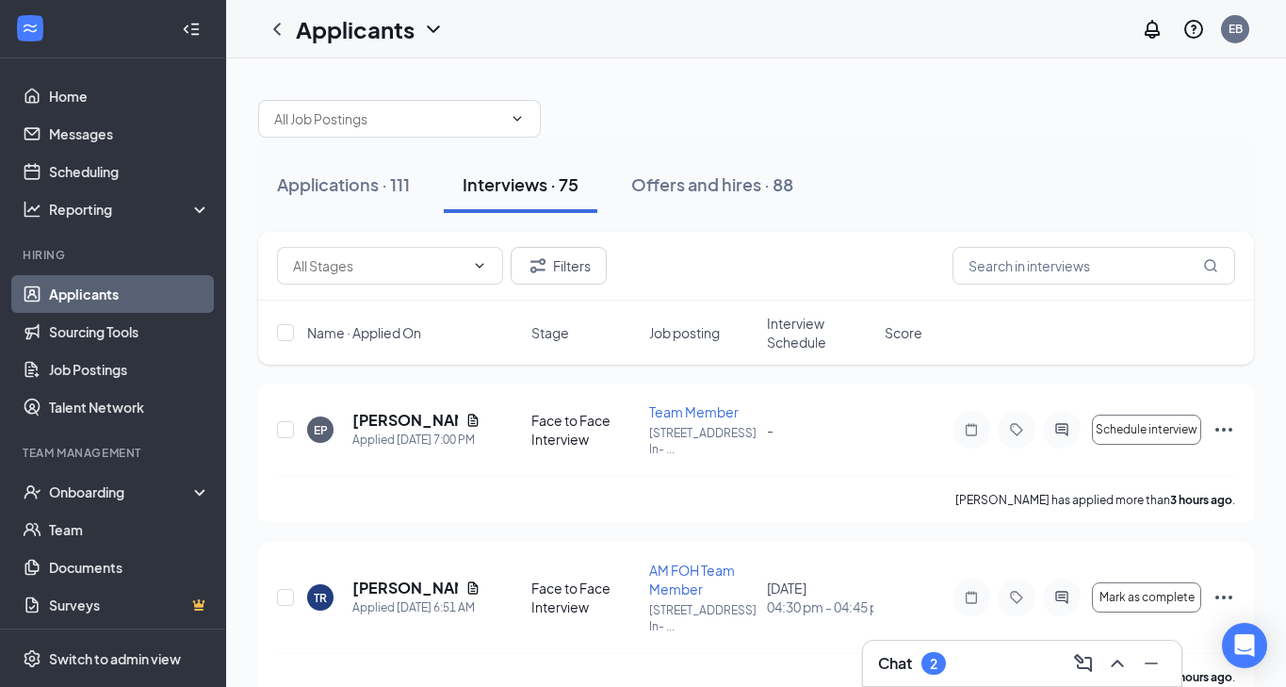
click at [800, 345] on span "Interview Schedule" at bounding box center [820, 333] width 106 height 38
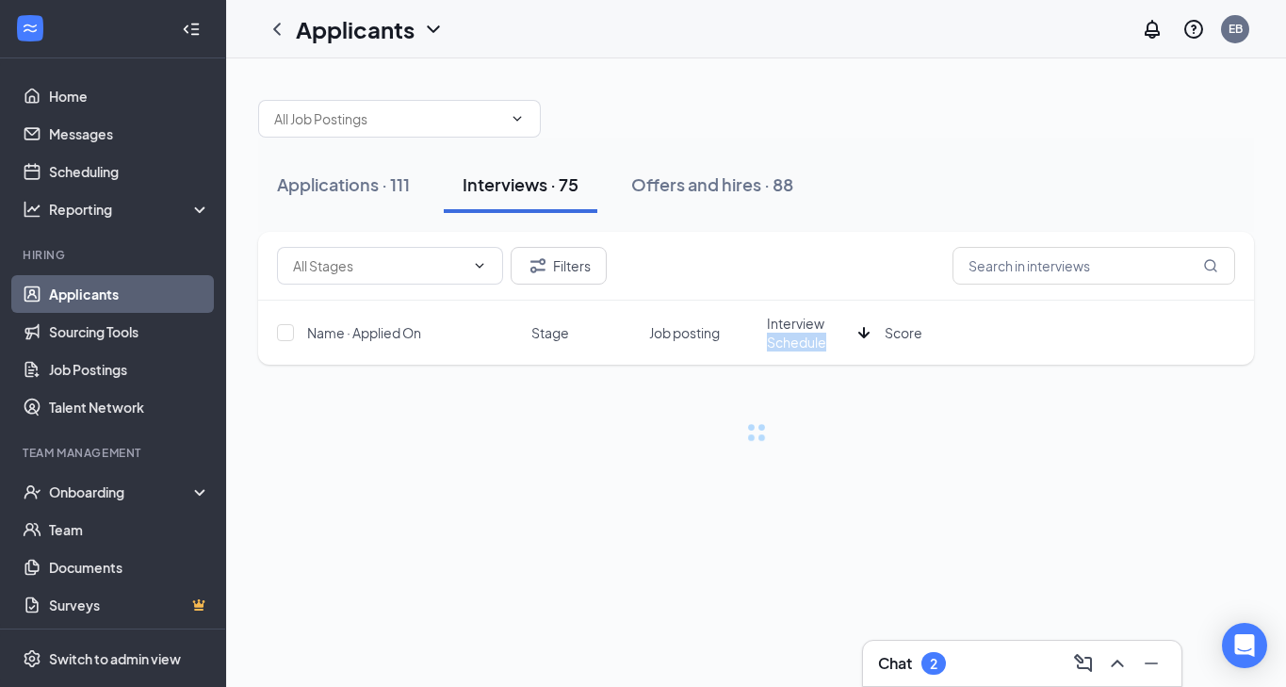
click at [800, 345] on span "Interview Schedule" at bounding box center [809, 333] width 84 height 38
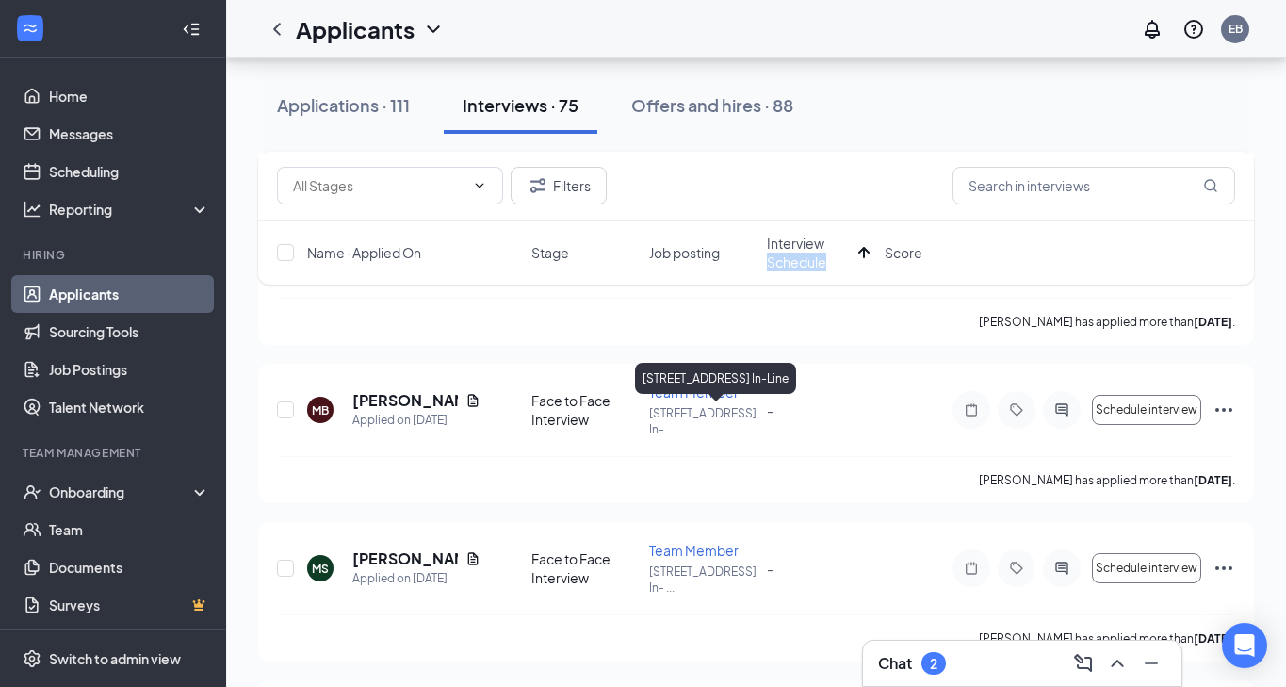
scroll to position [4073, 0]
